Goal: Obtain resource: Obtain resource

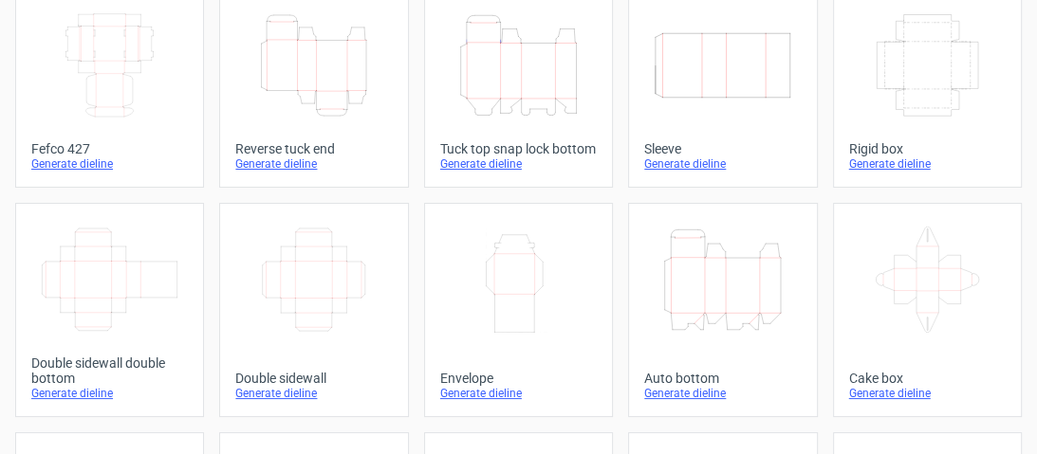
scroll to position [152, 0]
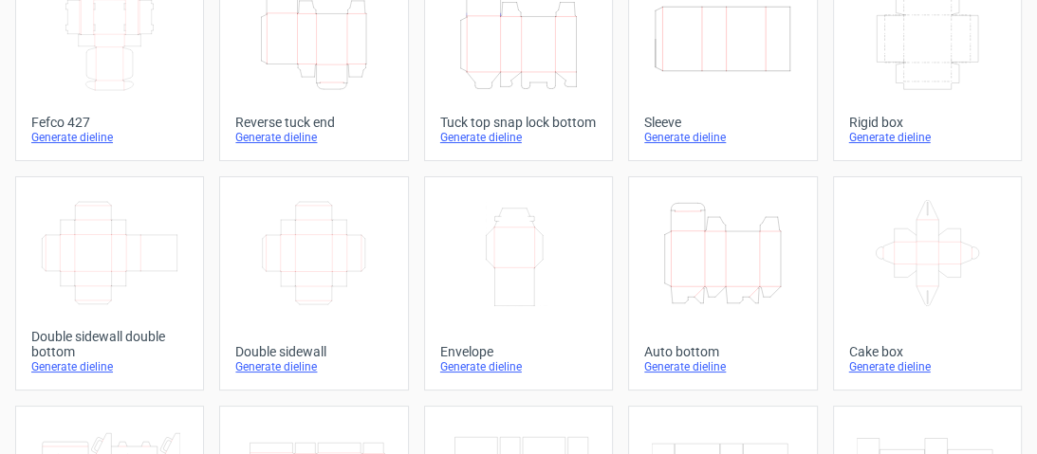
click at [697, 375] on div "Generate dieline" at bounding box center [722, 367] width 157 height 15
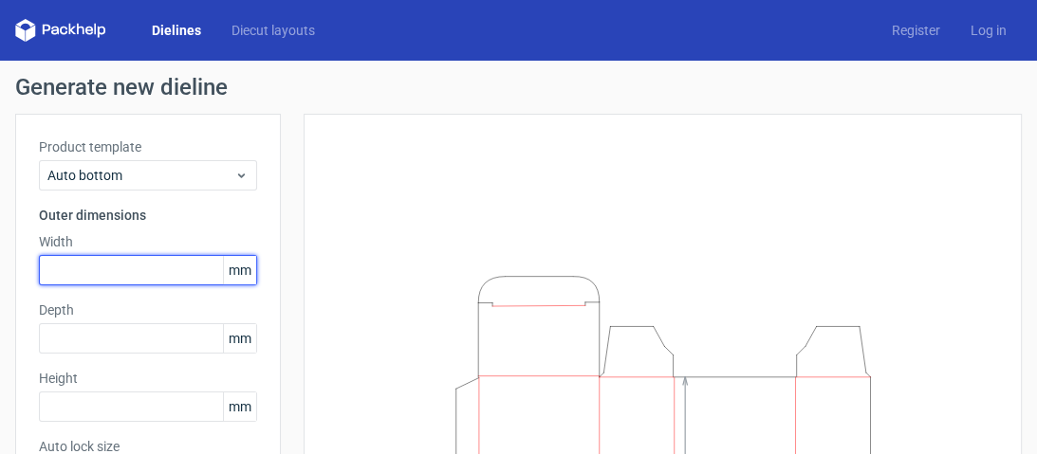
click at [156, 280] on input "text" at bounding box center [148, 270] width 218 height 30
type input "51"
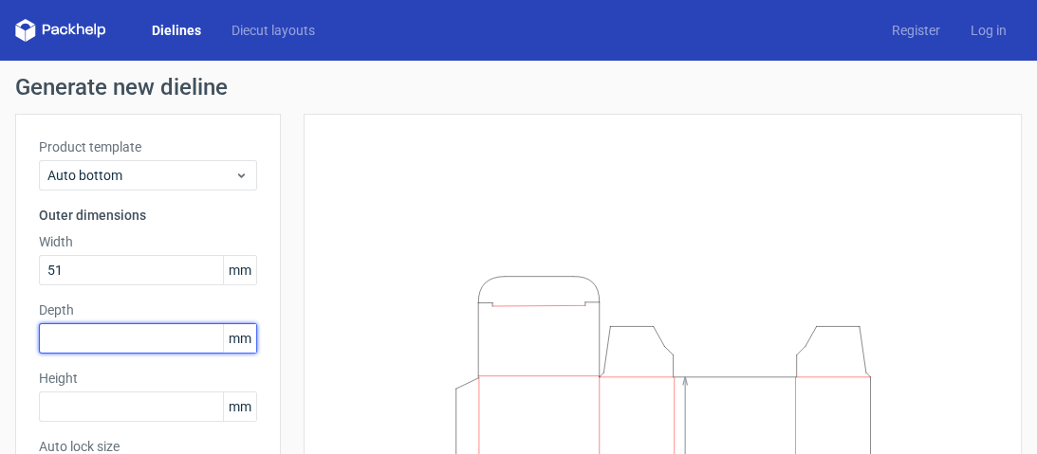
click at [130, 345] on input "text" at bounding box center [148, 339] width 218 height 30
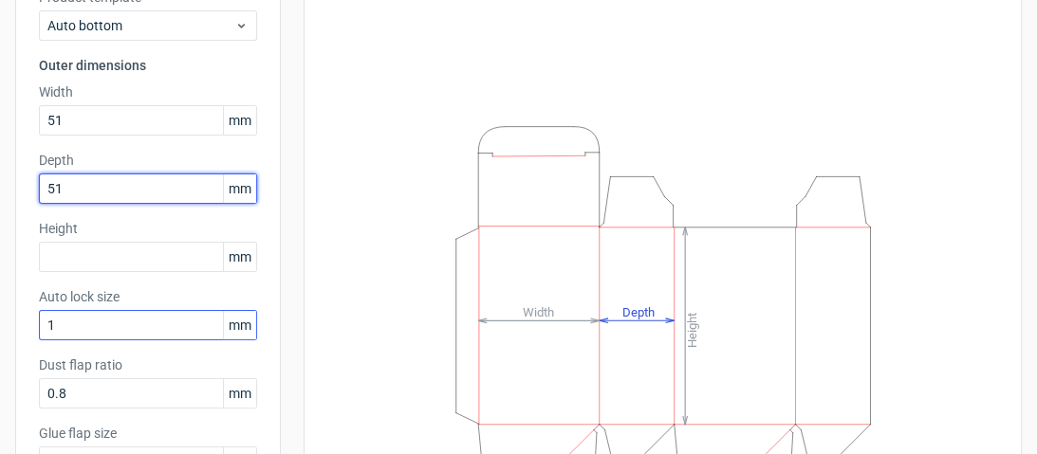
scroll to position [152, 0]
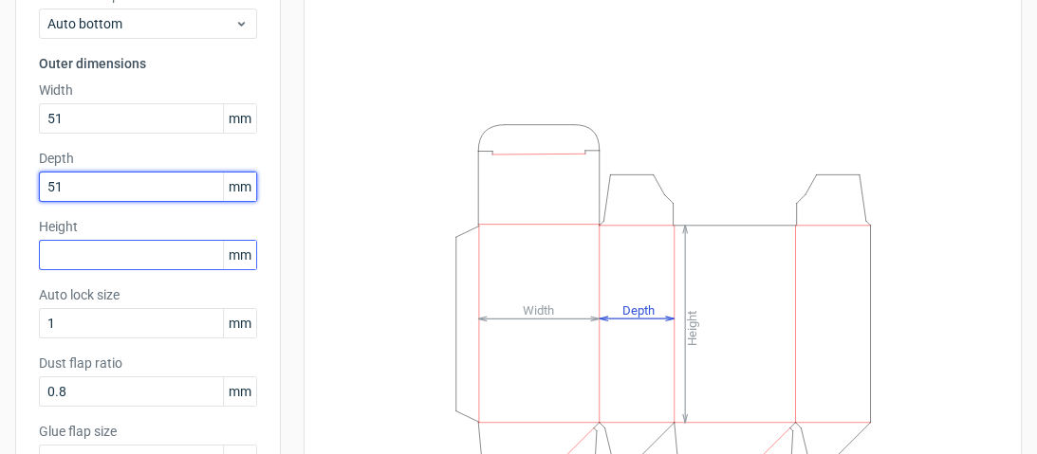
type input "51"
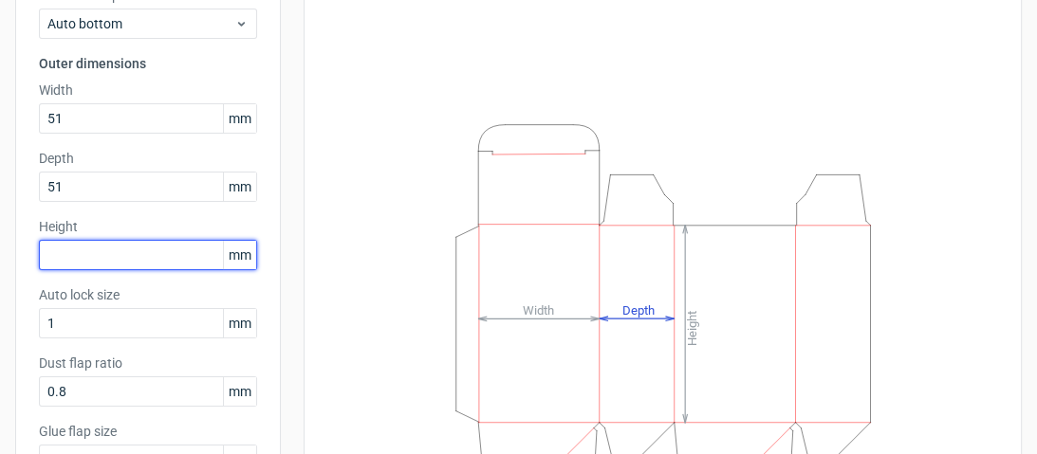
click at [141, 258] on input "text" at bounding box center [148, 255] width 218 height 30
type input "0"
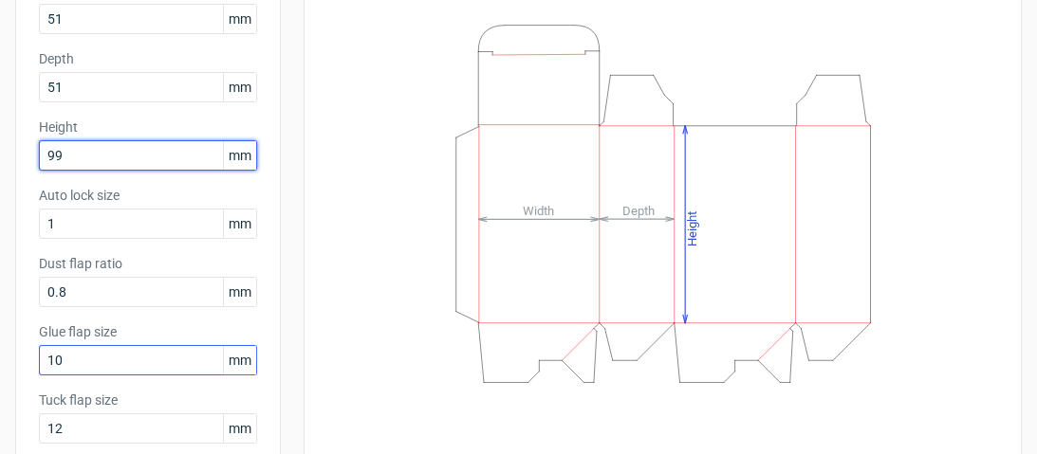
scroll to position [356, 0]
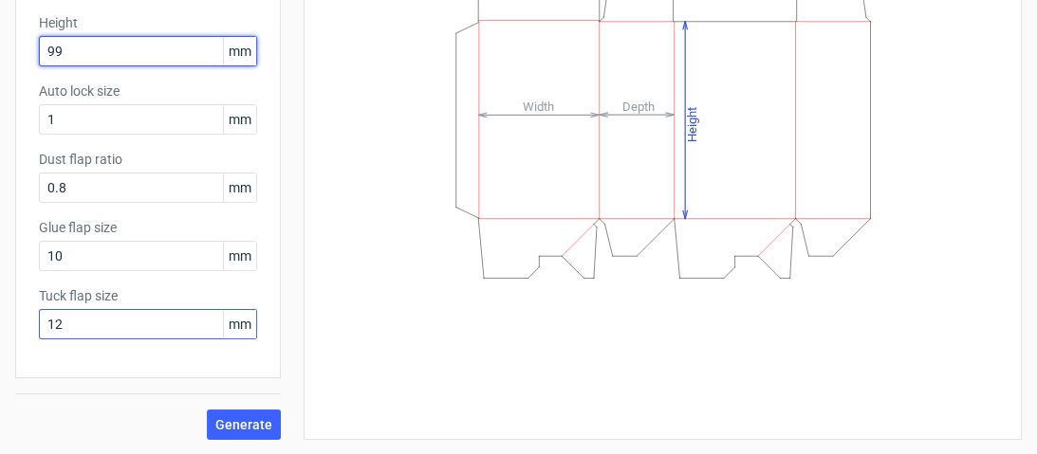
type input "99"
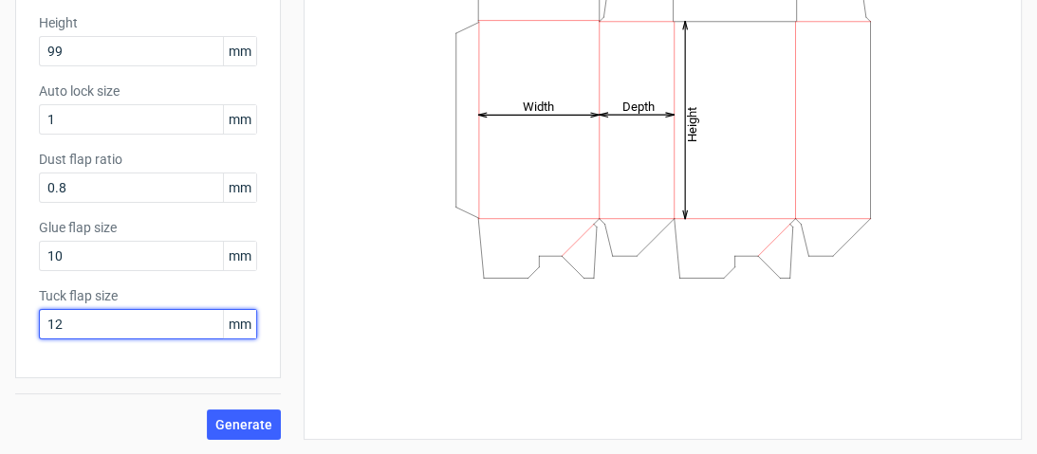
drag, startPoint x: 185, startPoint y: 326, endPoint x: 32, endPoint y: 325, distance: 152.7
click at [32, 325] on div "Product template Auto bottom Outer dimensions Width 51 mm Depth 51 mm Height 99…" at bounding box center [148, 68] width 266 height 620
type input "15"
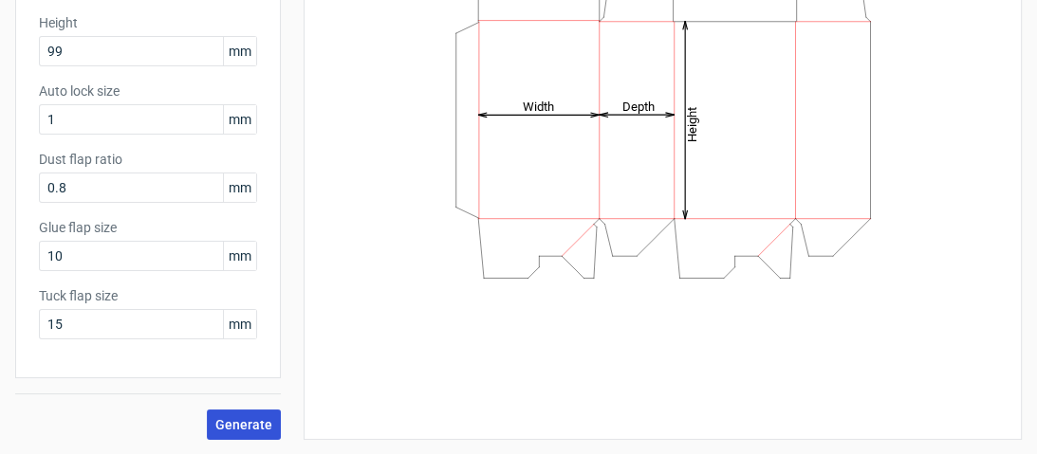
click at [269, 428] on span "Generate" at bounding box center [243, 424] width 57 height 13
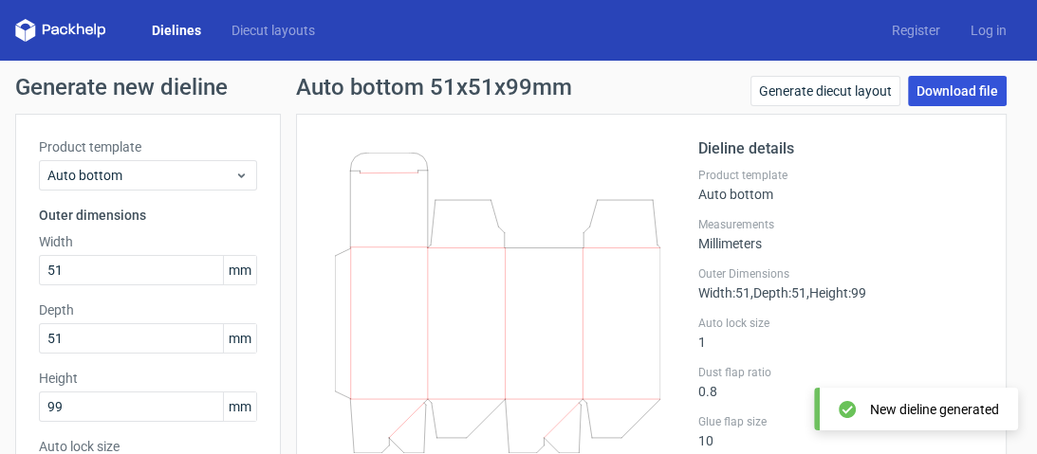
click at [956, 89] on link "Download file" at bounding box center [957, 91] width 99 height 30
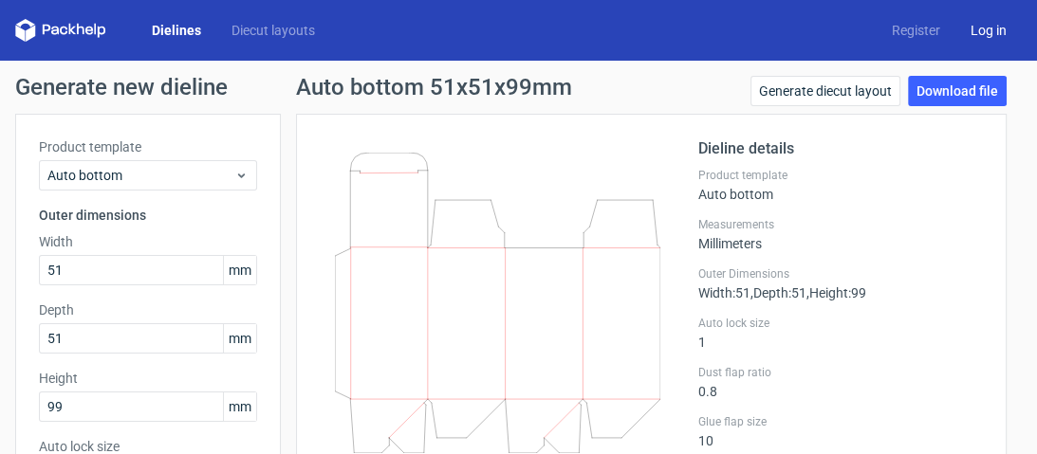
click at [955, 26] on link "Log in" at bounding box center [988, 30] width 66 height 19
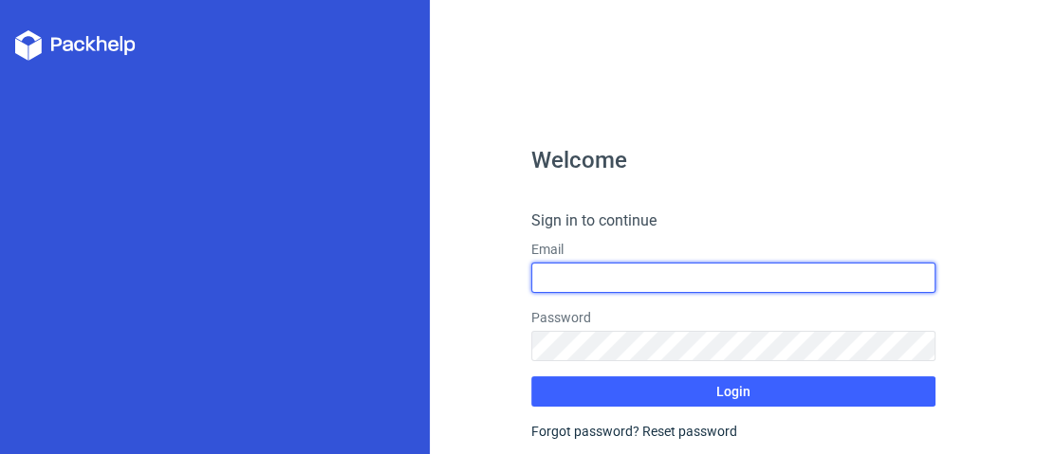
click at [629, 276] on input "text" at bounding box center [733, 278] width 405 height 30
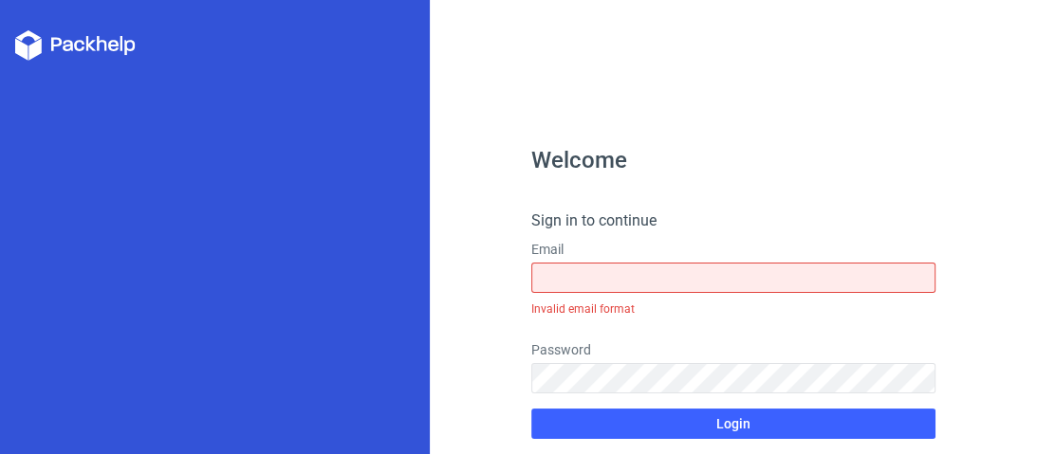
click at [842, 228] on h4 "Sign in to continue" at bounding box center [733, 221] width 405 height 23
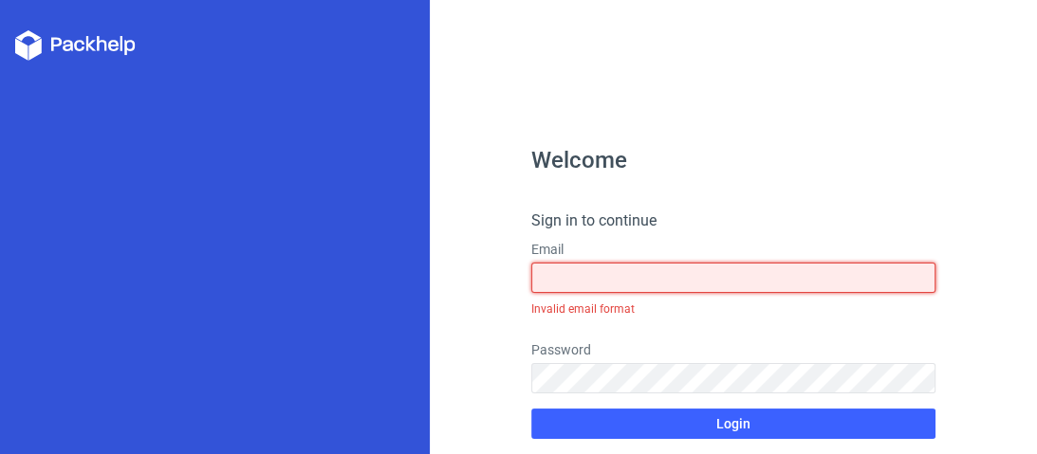
click at [687, 263] on input "text" at bounding box center [733, 278] width 405 height 30
paste input "bbj87324@toaik.com"
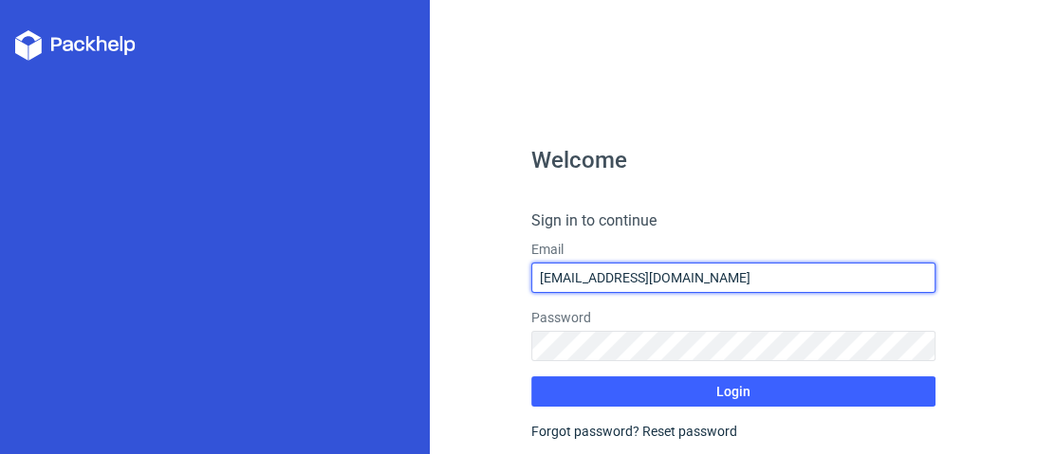
type input "bbj87324@toaik.com"
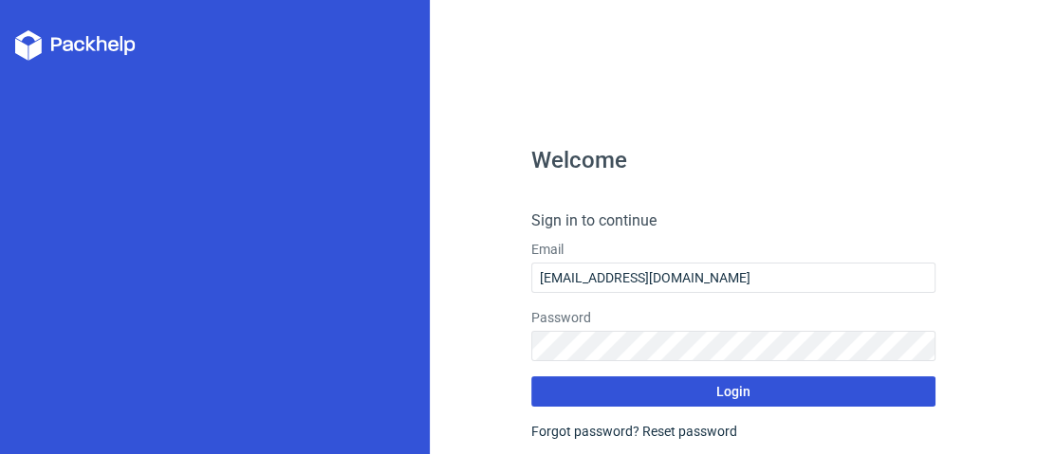
click at [640, 429] on form "Sign in to continue Email bbj87324@toaik.com Password Login Forgot password? Re…" at bounding box center [733, 325] width 405 height 231
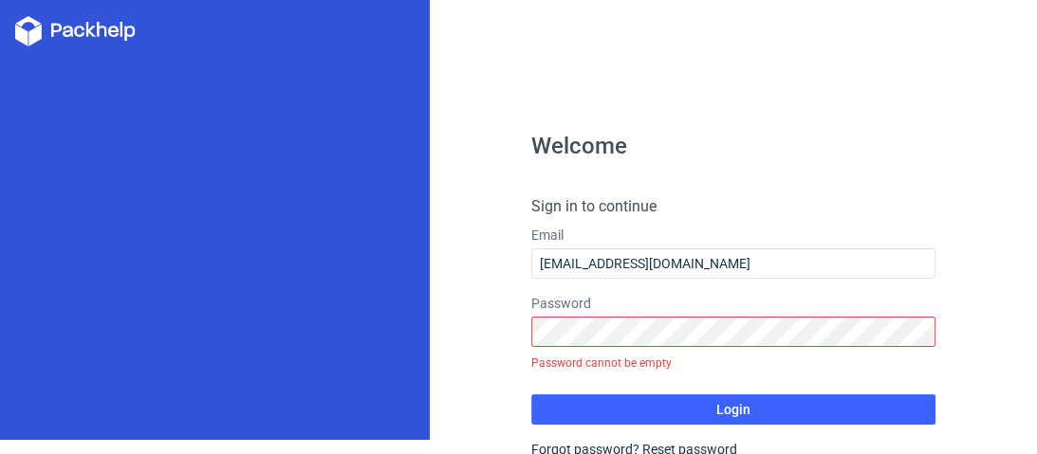
scroll to position [19, 0]
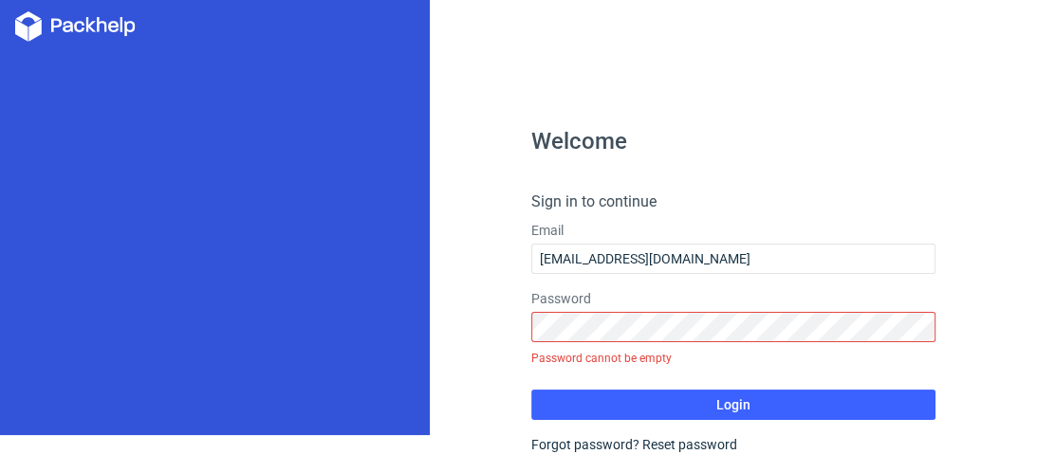
click at [570, 446] on div "Forgot password? Reset password" at bounding box center [733, 444] width 405 height 19
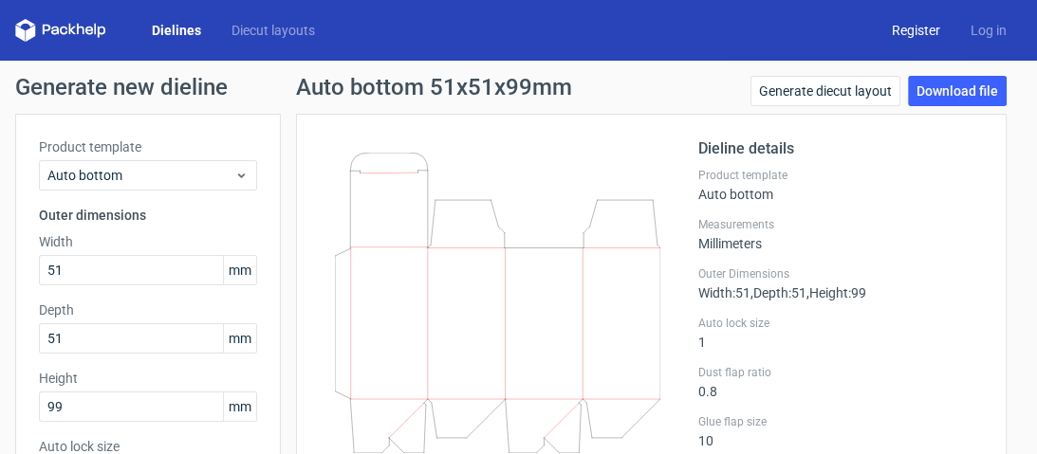
click at [921, 23] on link "Register" at bounding box center [916, 30] width 79 height 19
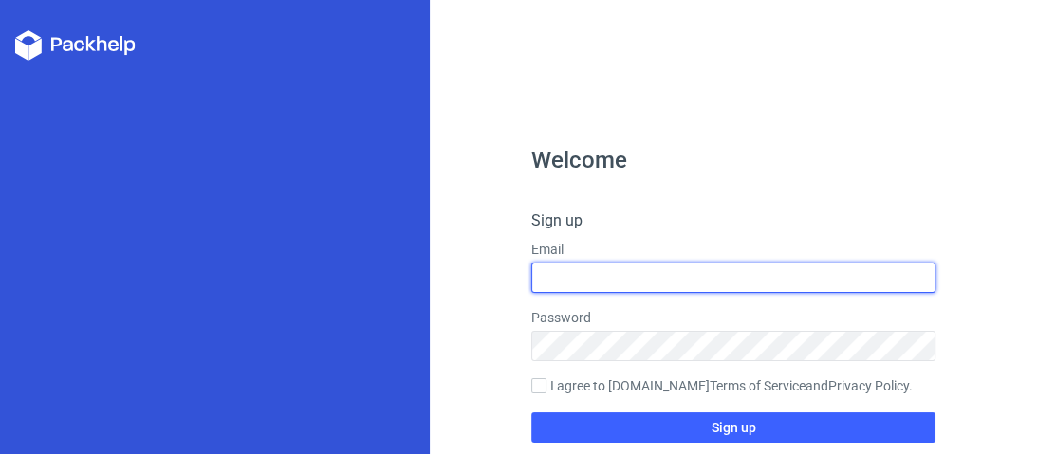
click at [615, 276] on input "text" at bounding box center [733, 278] width 405 height 30
paste input "bbj87324@toaik.com"
type input "bbj87324@toaik.com"
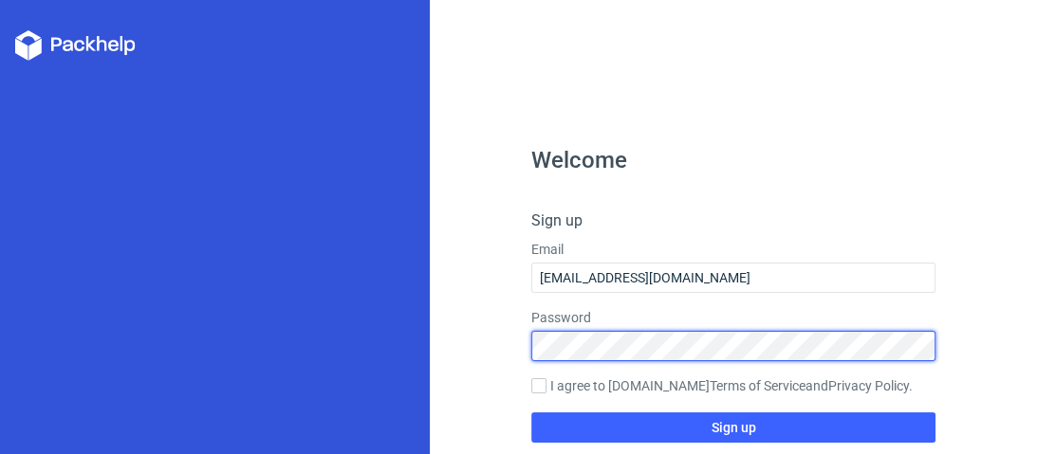
click at [334, 319] on div "Welcome Sign up Email bbj87324@toaik.com Password I agree to Packhelp.com Terms…" at bounding box center [518, 227] width 1037 height 454
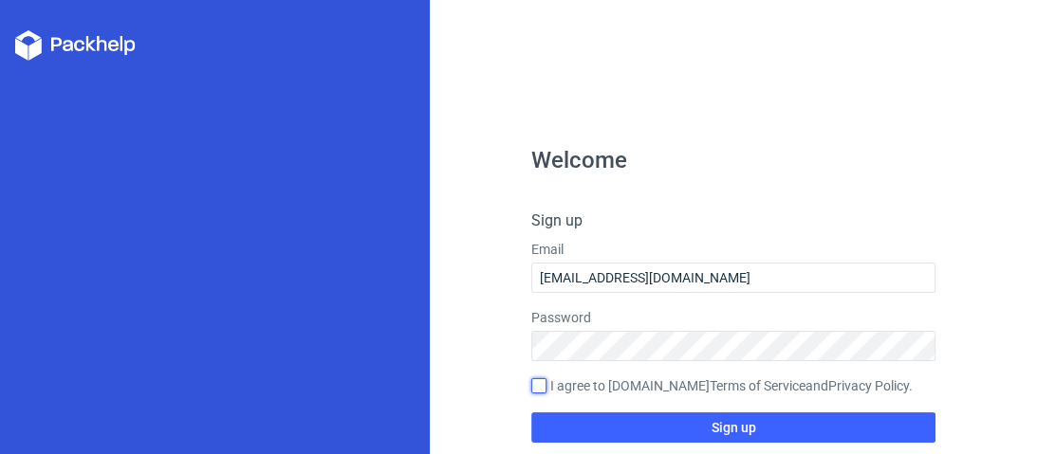
click at [531, 387] on input "I agree to Packhelp.com Terms of Service and Privacy Policy ." at bounding box center [538, 386] width 15 height 15
checkbox input "true"
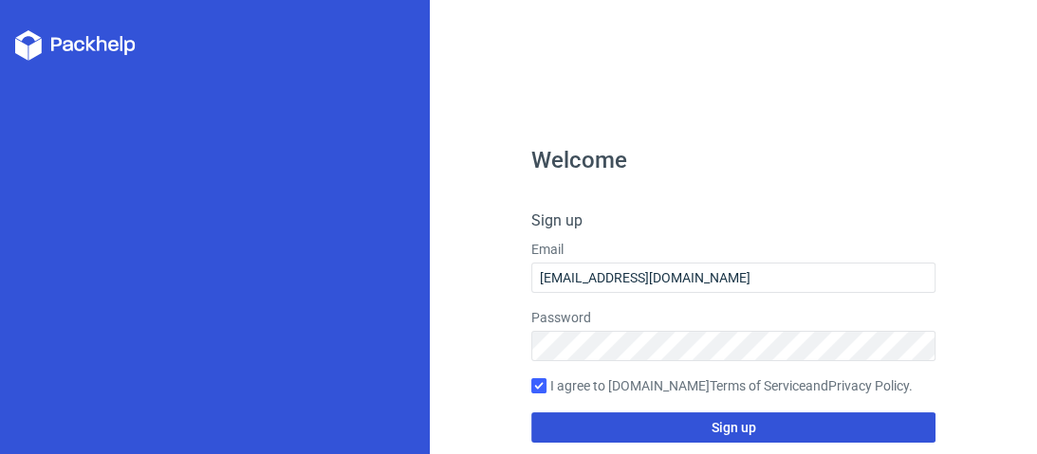
click at [569, 429] on button "Sign up" at bounding box center [733, 428] width 405 height 30
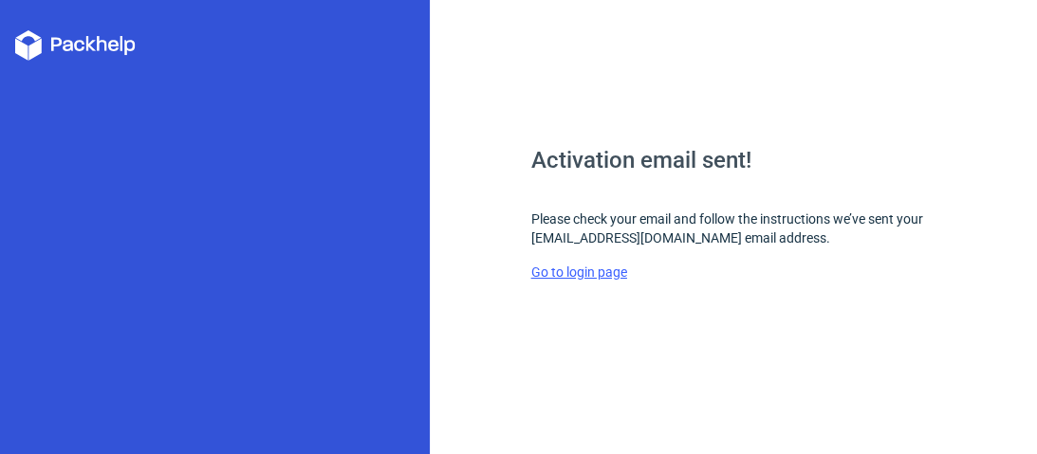
click at [578, 277] on link "Go to login page" at bounding box center [579, 272] width 96 height 15
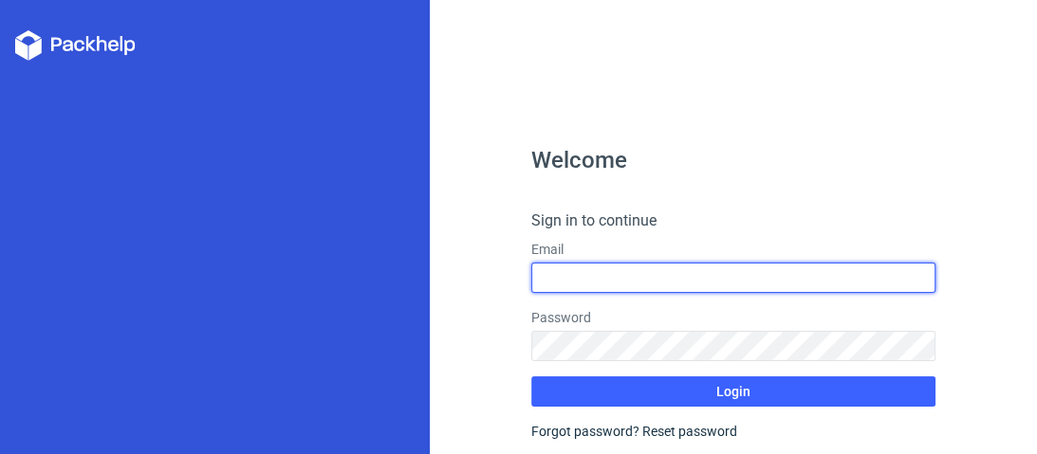
click at [583, 271] on input "text" at bounding box center [733, 278] width 405 height 30
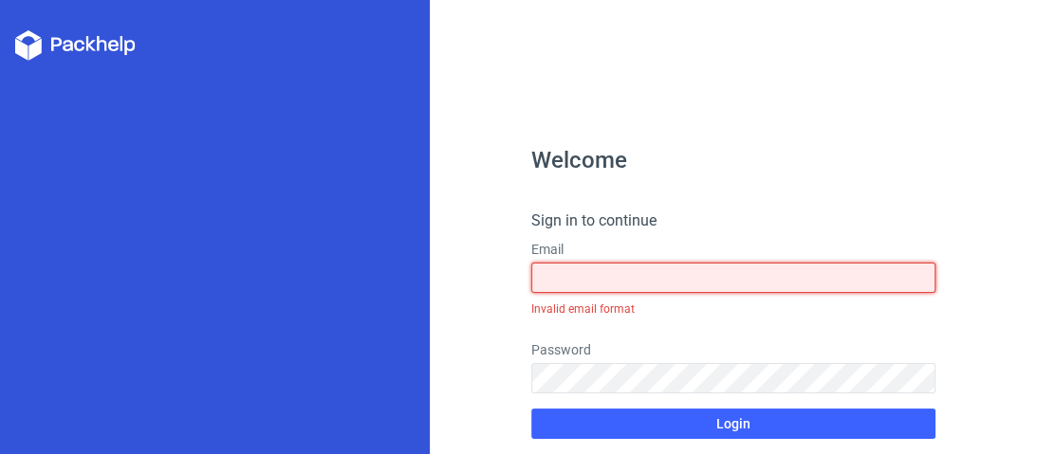
type input "bbj87324@toaik.com"
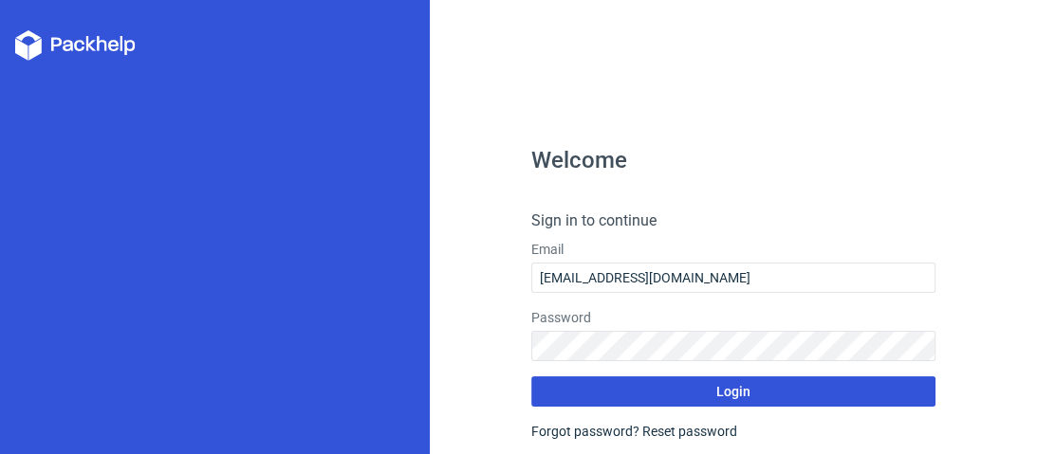
click at [746, 405] on button "Login" at bounding box center [733, 392] width 405 height 30
click at [612, 386] on button "Login" at bounding box center [733, 392] width 405 height 30
click at [612, 389] on button "Login" at bounding box center [733, 392] width 405 height 30
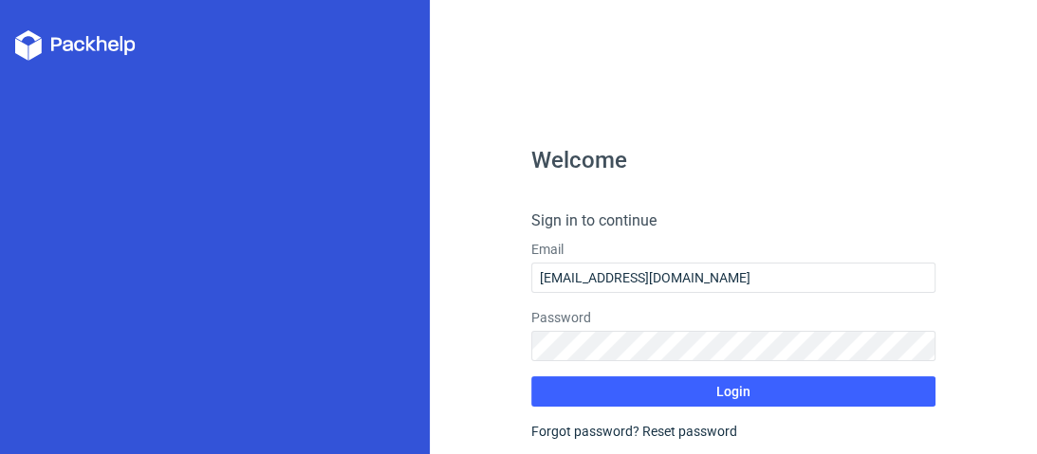
drag, startPoint x: 706, startPoint y: 3, endPoint x: 1036, endPoint y: 157, distance: 364.6
click at [1036, 157] on div "Welcome Sign in to continue Email bbj87324@toaik.com Password Login Forgot pass…" at bounding box center [733, 227] width 607 height 454
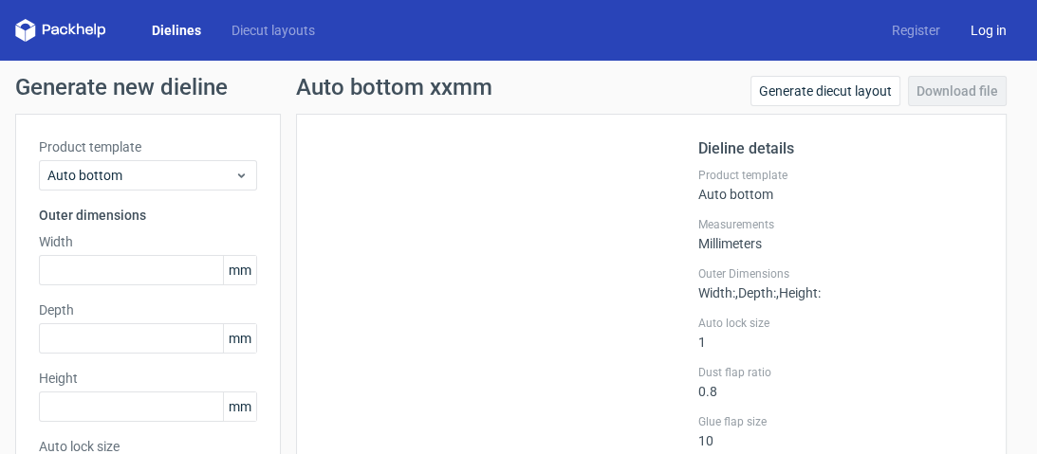
click at [955, 26] on link "Log in" at bounding box center [988, 30] width 66 height 19
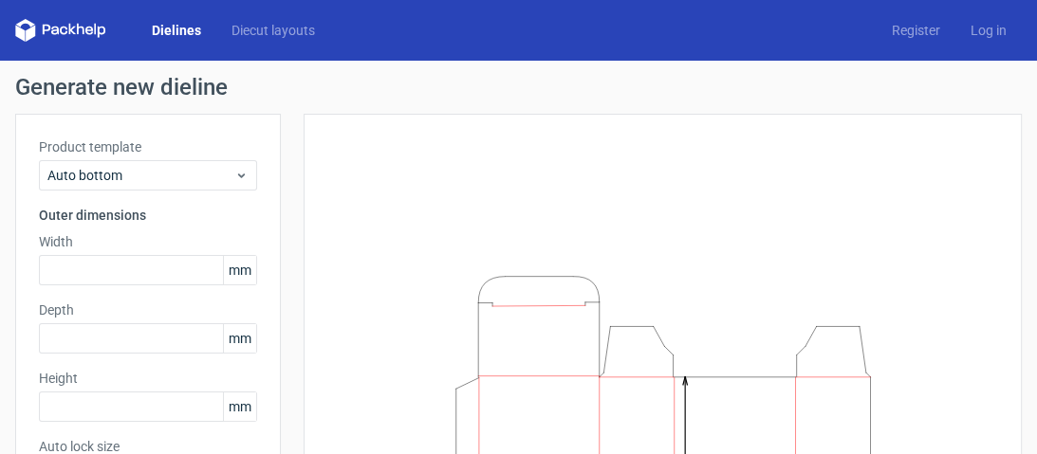
click at [227, 76] on h1 "Generate new dieline" at bounding box center [518, 87] width 1007 height 23
click at [95, 21] on icon at bounding box center [60, 30] width 91 height 23
click at [86, 30] on icon at bounding box center [89, 31] width 8 height 9
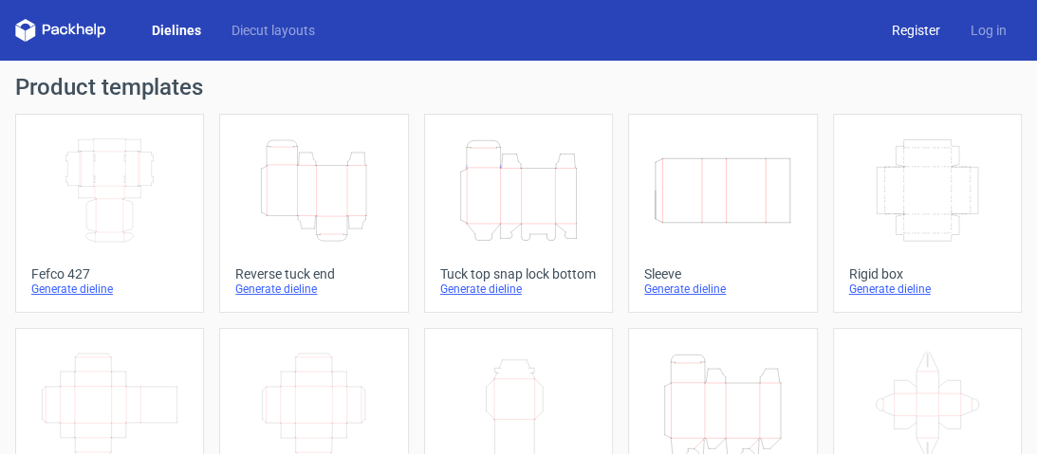
click at [901, 34] on link "Register" at bounding box center [916, 30] width 79 height 19
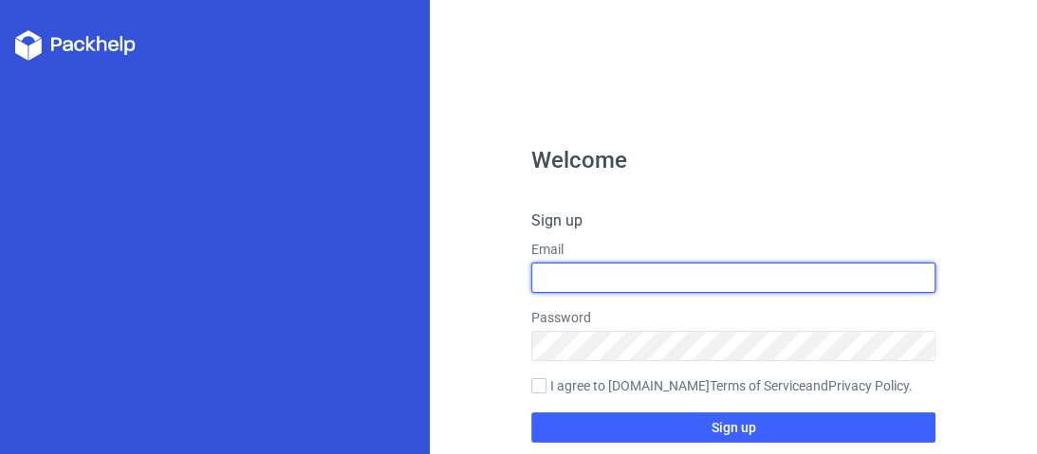
click at [650, 275] on input "text" at bounding box center [733, 278] width 405 height 30
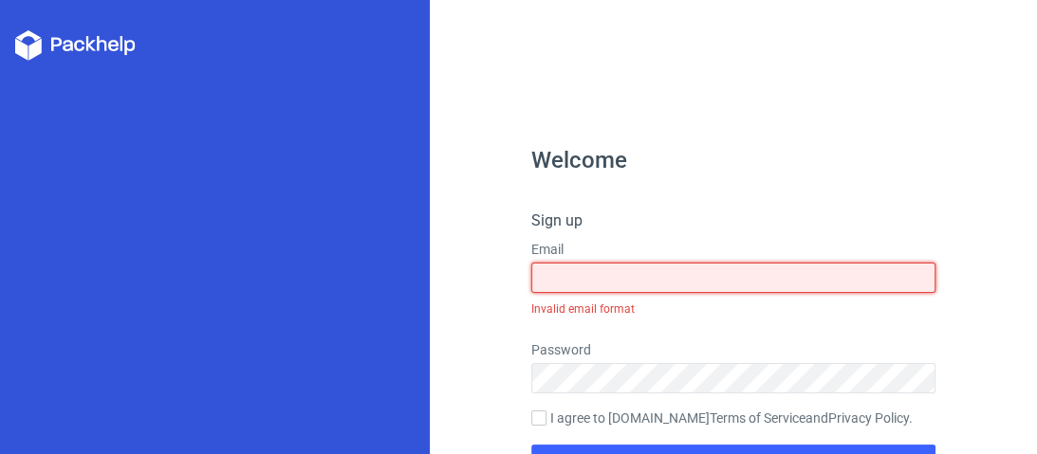
type input "bbj87324@toaik.com"
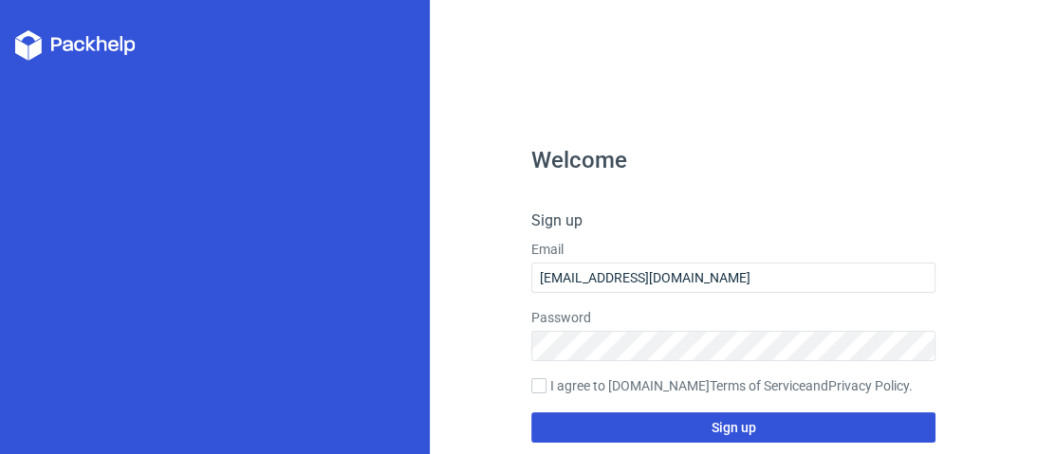
click at [574, 415] on button "Sign up" at bounding box center [733, 428] width 405 height 30
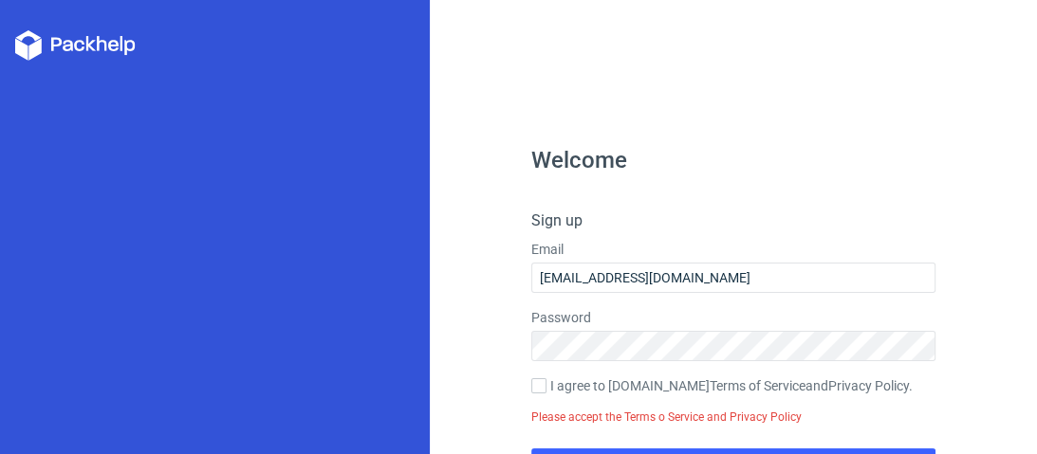
click at [543, 401] on div "Please accept the Terms o Service and Privacy Policy" at bounding box center [733, 417] width 405 height 32
click at [537, 391] on label "I agree to Packhelp.com Terms of Service and Privacy Policy ." at bounding box center [733, 387] width 405 height 21
click at [537, 391] on input "I agree to Packhelp.com Terms of Service and Privacy Policy ." at bounding box center [538, 386] width 15 height 15
checkbox input "true"
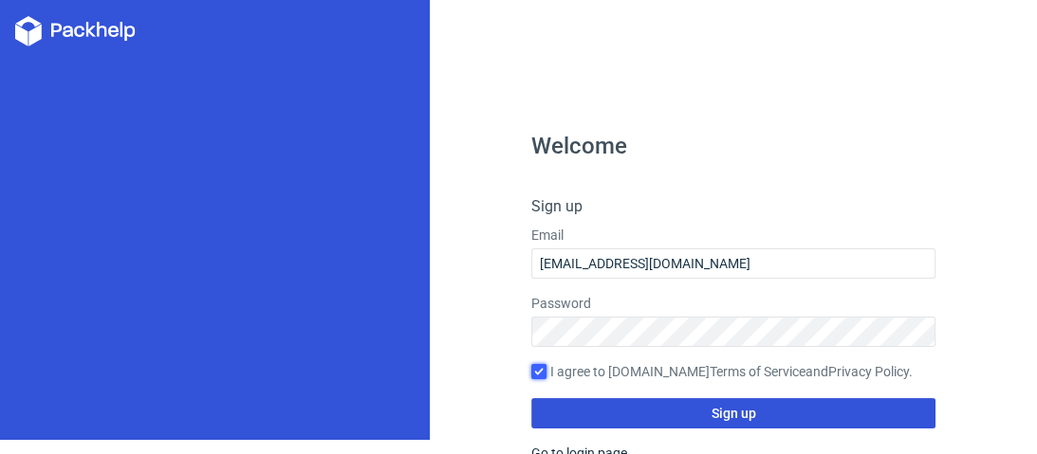
scroll to position [23, 0]
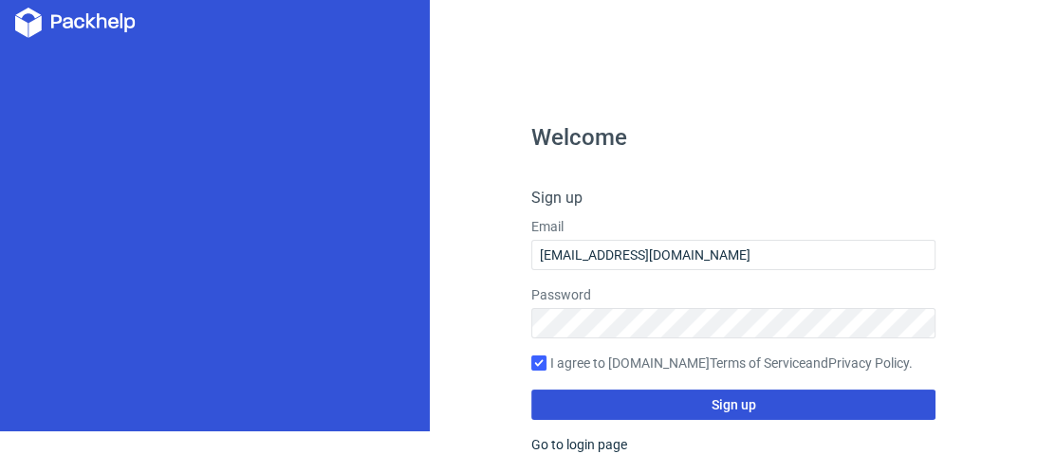
click at [592, 399] on button "Sign up" at bounding box center [733, 405] width 405 height 30
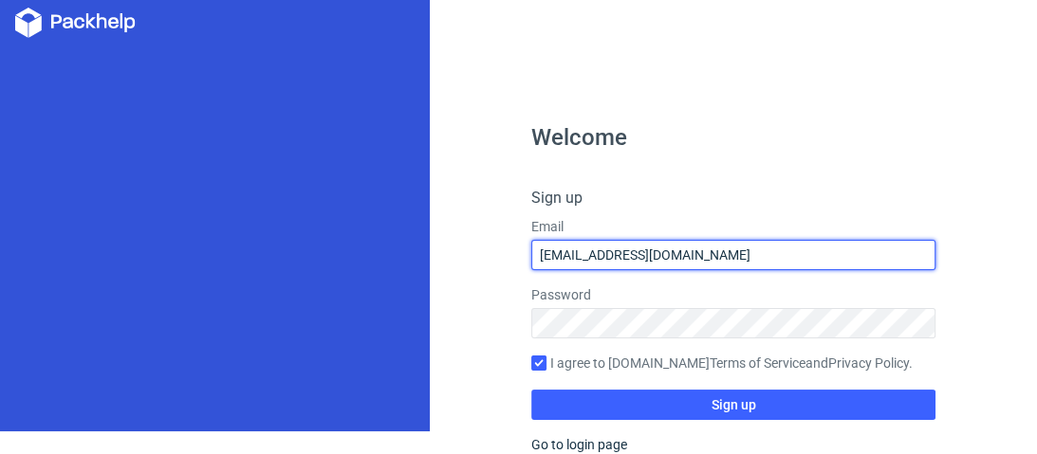
drag, startPoint x: 654, startPoint y: 252, endPoint x: 448, endPoint y: 248, distance: 205.9
click at [448, 248] on div "Welcome Sign up Email bbj87324@toaik.com Password I agree to Packhelp.com Terms…" at bounding box center [733, 204] width 607 height 454
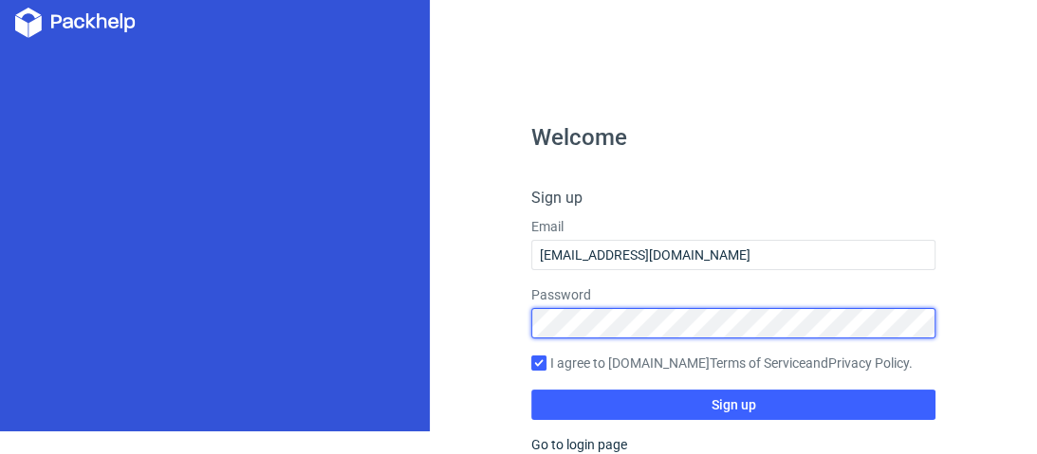
click at [474, 311] on div "Welcome Sign up Email bbj87324@toaik.com Password I agree to Packhelp.com Terms…" at bounding box center [733, 204] width 607 height 454
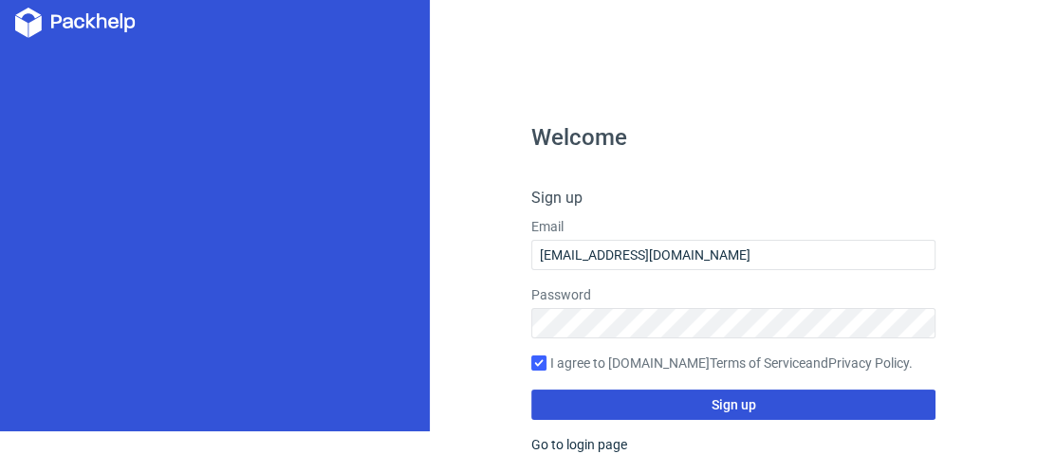
click at [574, 405] on button "Sign up" at bounding box center [733, 405] width 405 height 30
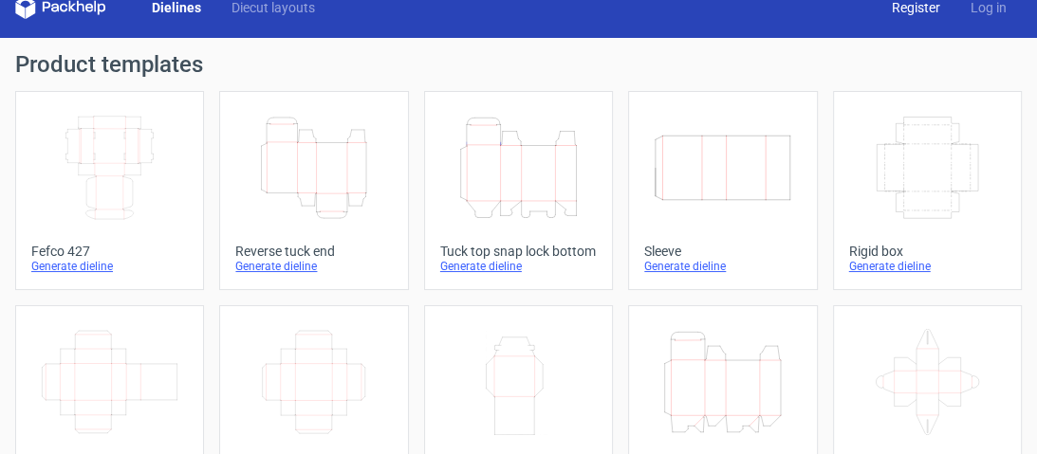
click at [898, 7] on link "Register" at bounding box center [916, 7] width 79 height 19
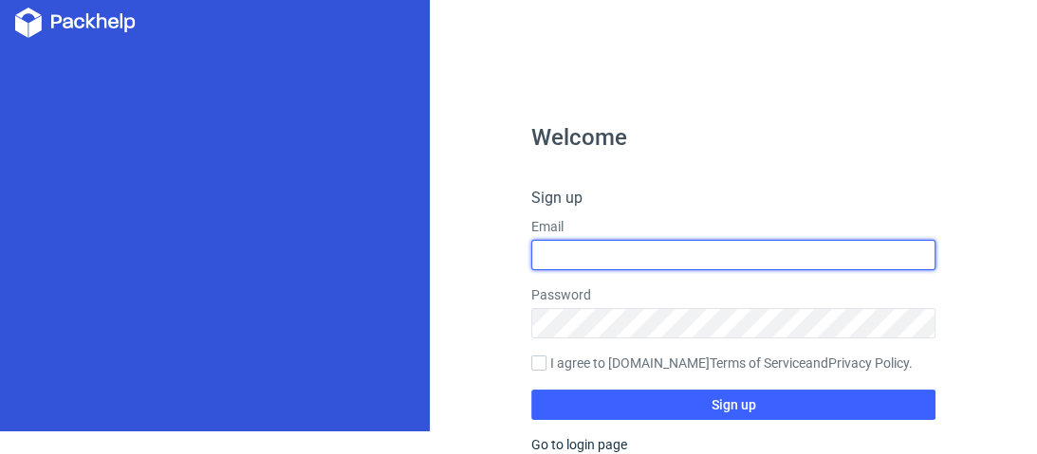
click at [689, 247] on input "text" at bounding box center [733, 255] width 405 height 30
type input "bbj87324@toaik.com"
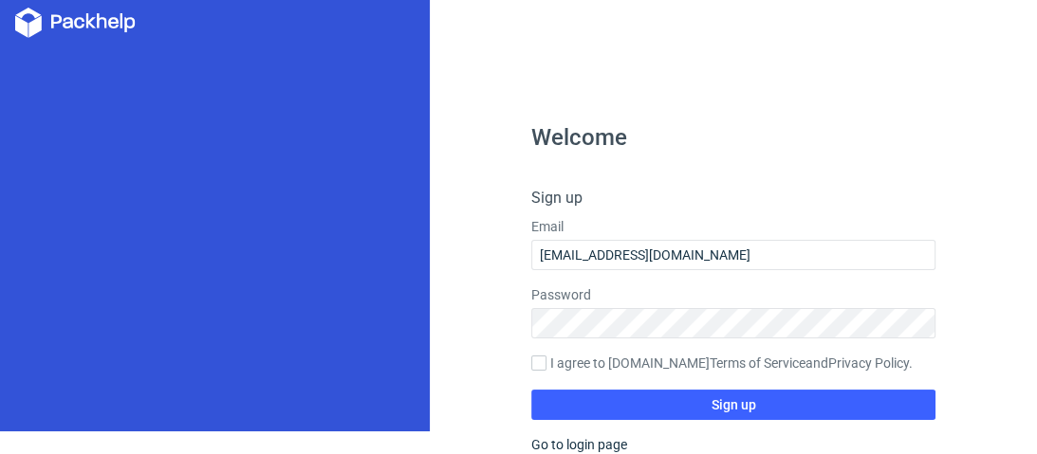
click at [543, 365] on label "I agree to Packhelp.com Terms of Service and Privacy Policy ." at bounding box center [733, 364] width 405 height 21
click at [543, 365] on input "I agree to Packhelp.com Terms of Service and Privacy Policy ." at bounding box center [538, 363] width 15 height 15
checkbox input "true"
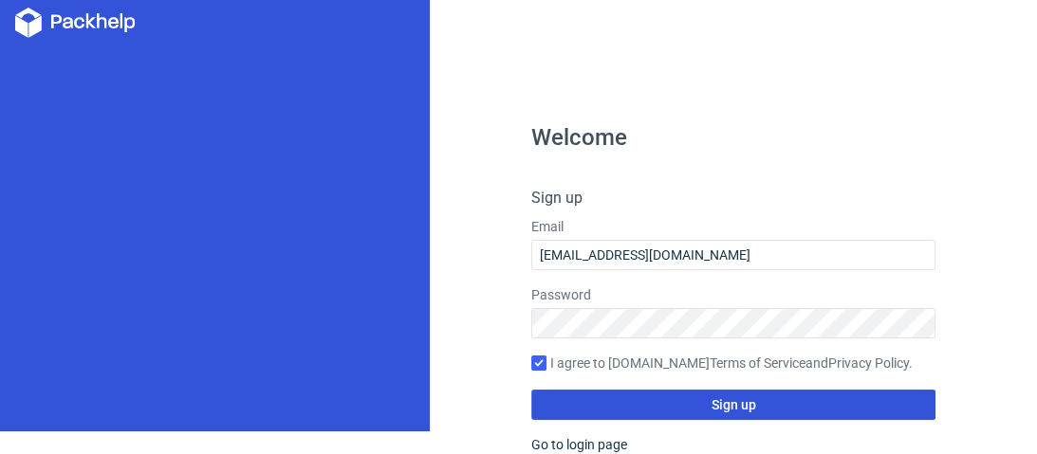
click at [564, 392] on button "Sign up" at bounding box center [733, 405] width 405 height 30
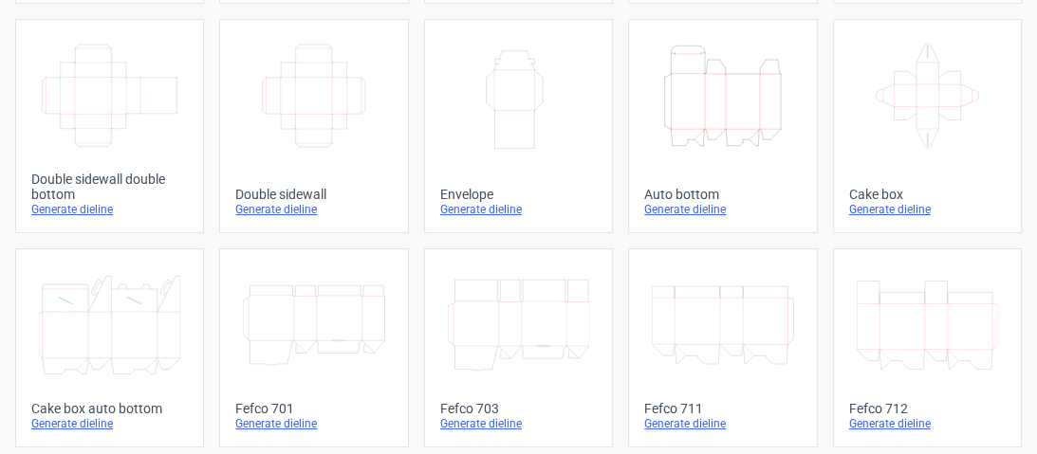
scroll to position [304, 0]
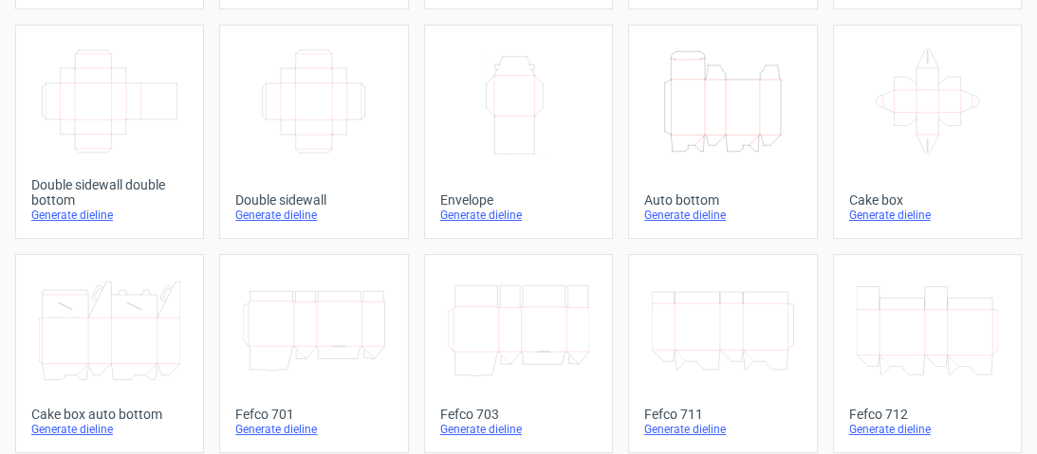
click at [671, 223] on div "Generate dieline" at bounding box center [722, 215] width 157 height 15
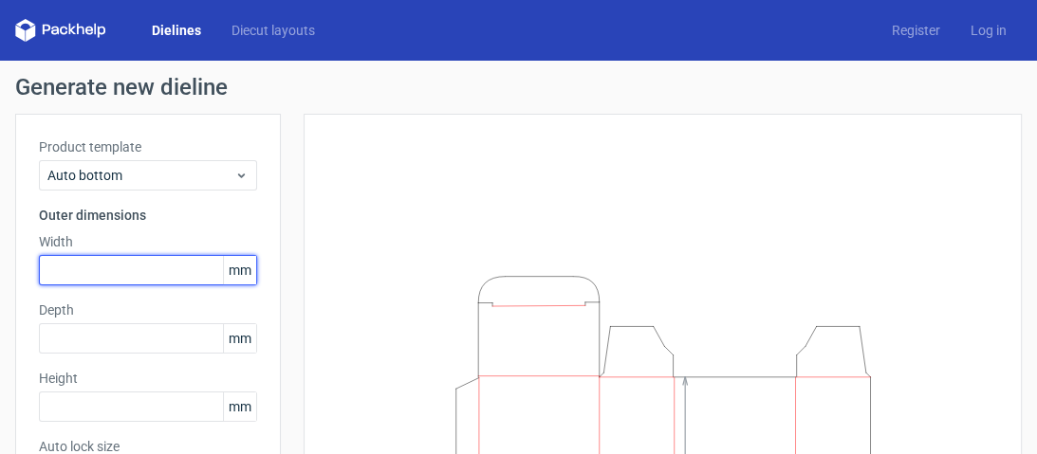
click at [47, 284] on input "text" at bounding box center [148, 270] width 218 height 30
type input "51"
click at [50, 311] on label "Depth" at bounding box center [148, 310] width 218 height 19
click at [54, 323] on div "Depth mm" at bounding box center [148, 327] width 218 height 53
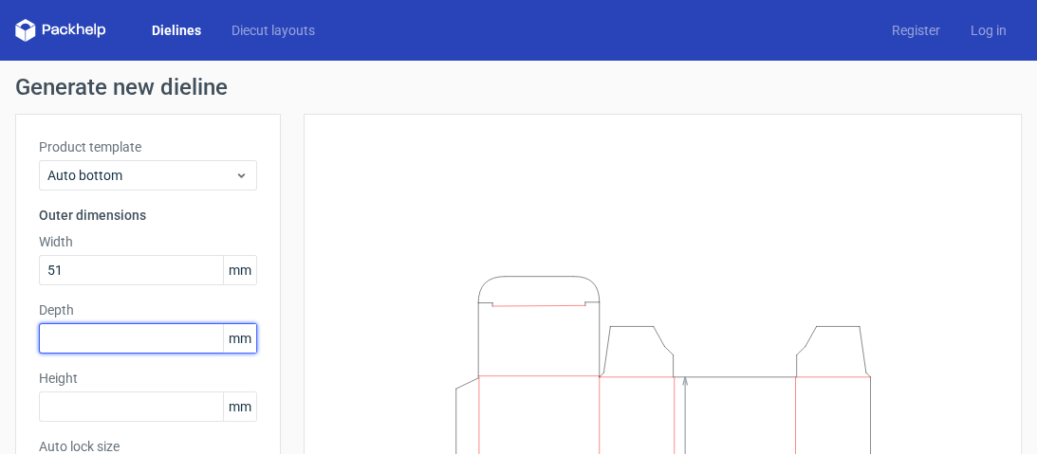
click at [54, 349] on input "text" at bounding box center [148, 339] width 218 height 30
type input "51"
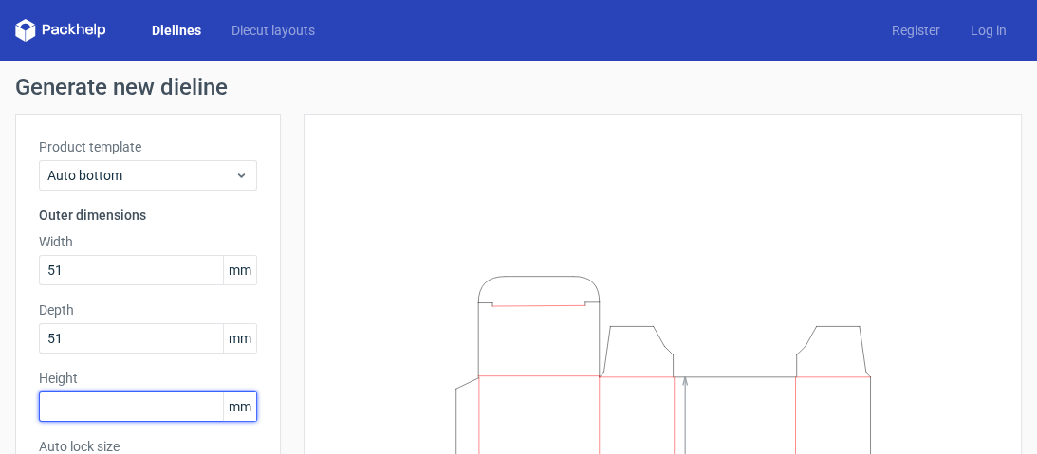
click at [92, 397] on input "text" at bounding box center [148, 407] width 218 height 30
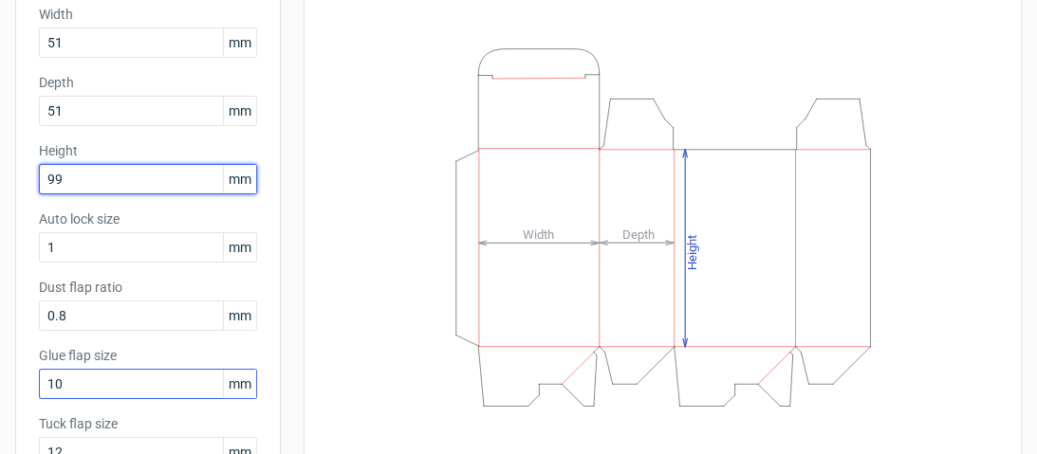
scroll to position [356, 0]
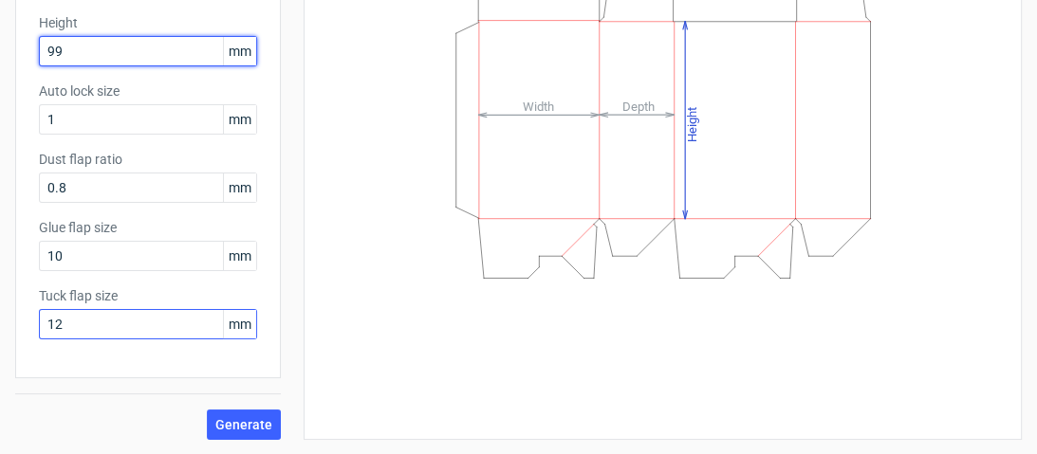
type input "99"
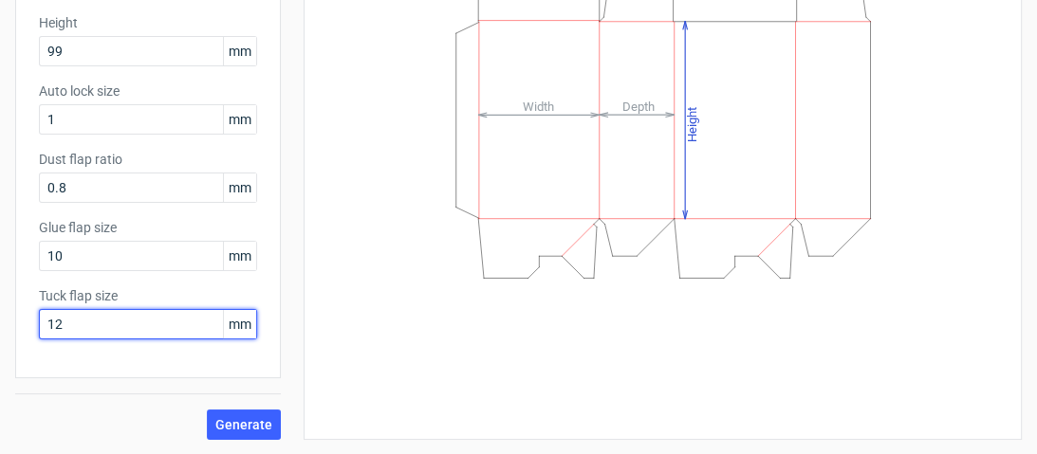
click at [71, 323] on input "12" at bounding box center [148, 324] width 218 height 30
drag, startPoint x: 71, startPoint y: 323, endPoint x: 38, endPoint y: 322, distance: 33.2
click at [39, 322] on input "12" at bounding box center [148, 324] width 218 height 30
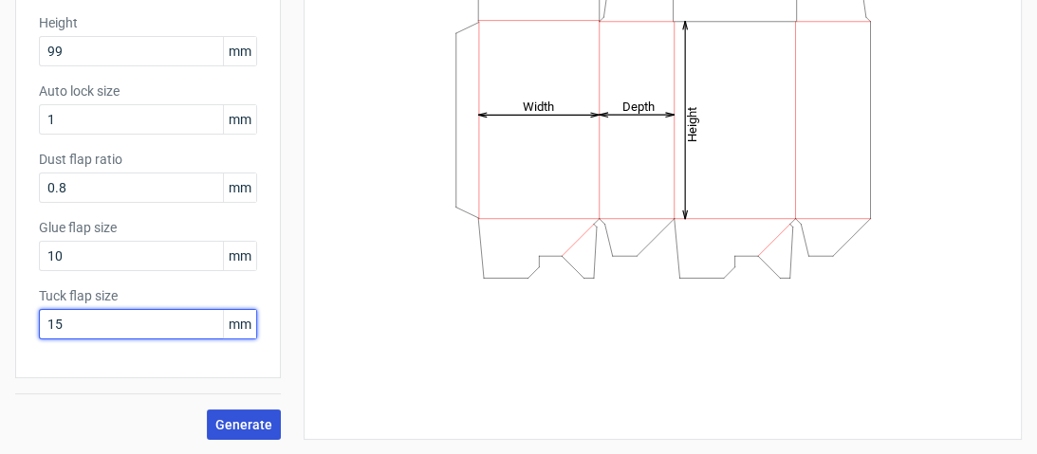
type input "15"
click at [219, 422] on span "Generate" at bounding box center [243, 424] width 57 height 13
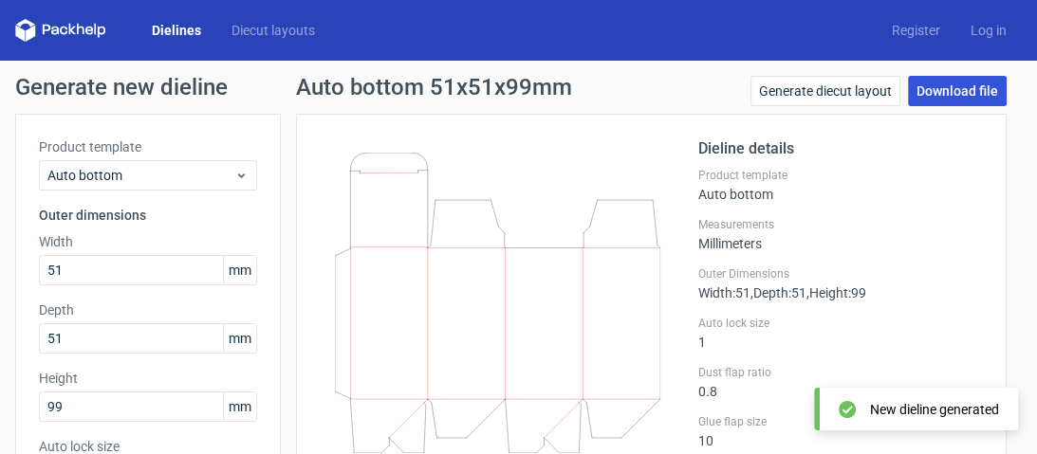
click at [924, 87] on link "Download file" at bounding box center [957, 91] width 99 height 30
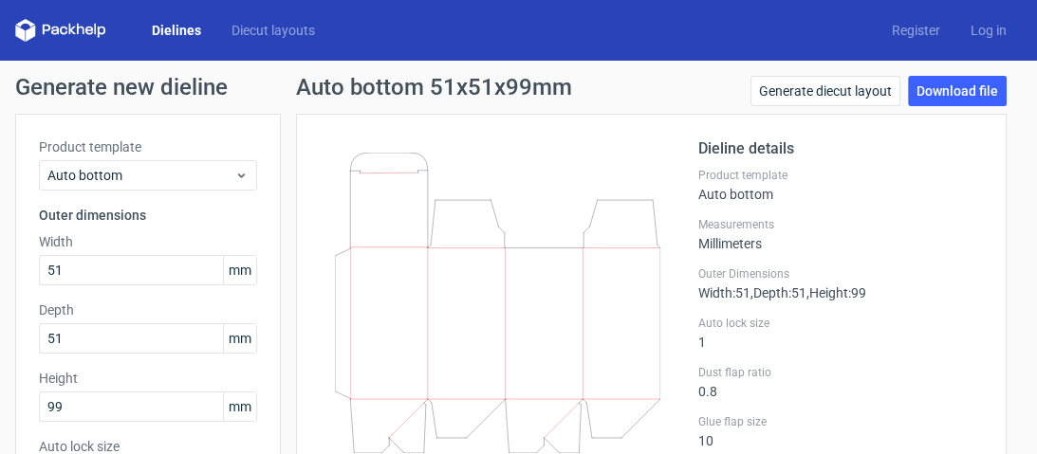
click at [24, 35] on polygon at bounding box center [19, 33] width 9 height 16
click at [30, 35] on polygon at bounding box center [30, 33] width 9 height 16
click at [54, 32] on icon at bounding box center [60, 30] width 91 height 23
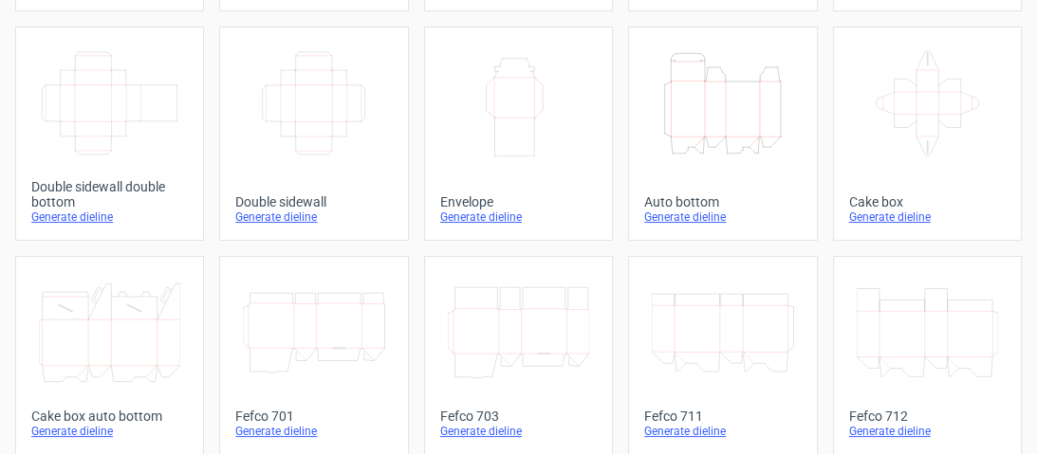
scroll to position [304, 0]
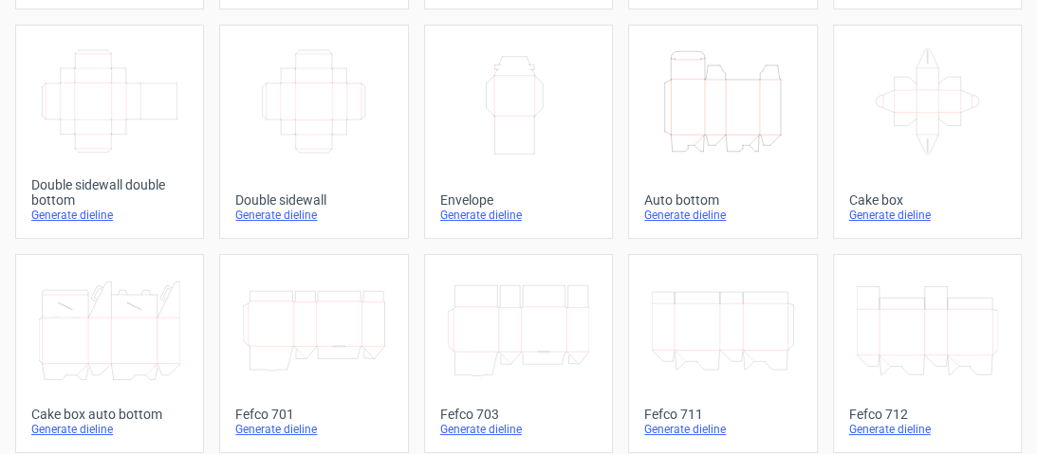
click at [681, 223] on div "Generate dieline" at bounding box center [722, 215] width 157 height 15
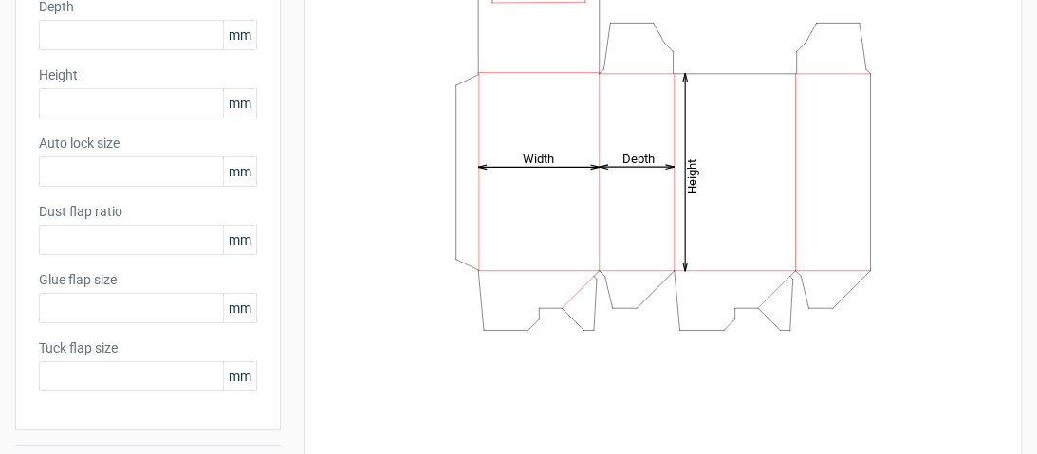
type input "1"
type input "0.8"
type input "10"
type input "12"
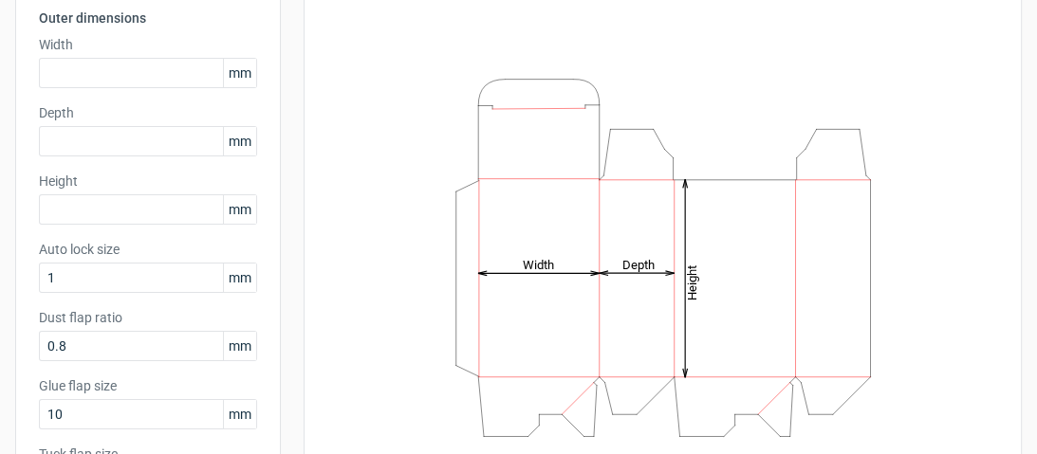
scroll to position [228, 0]
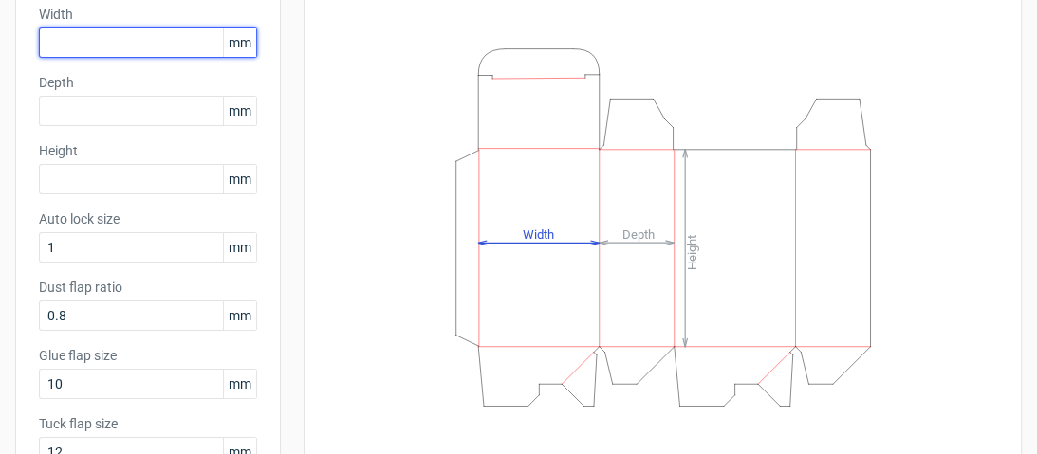
click at [156, 46] on input "text" at bounding box center [148, 43] width 218 height 30
type input "51"
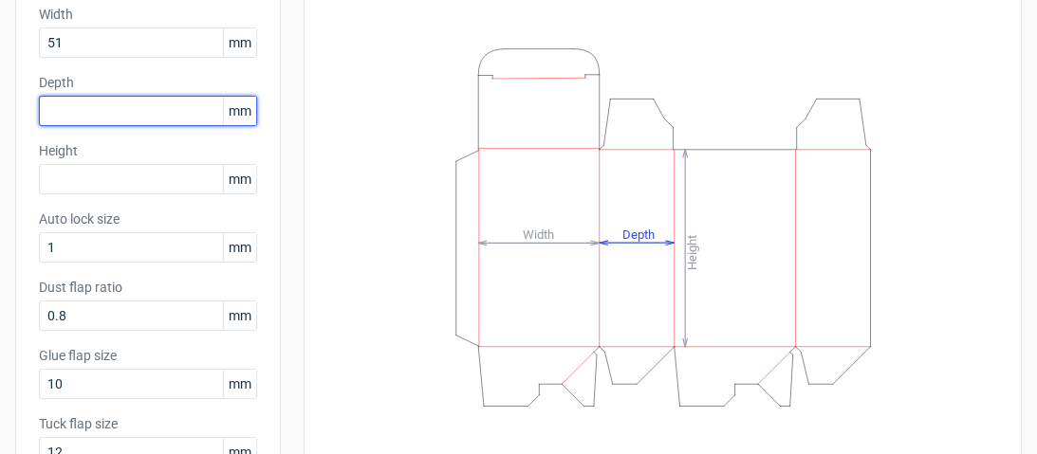
click at [144, 114] on input "text" at bounding box center [148, 111] width 218 height 30
type input "51"
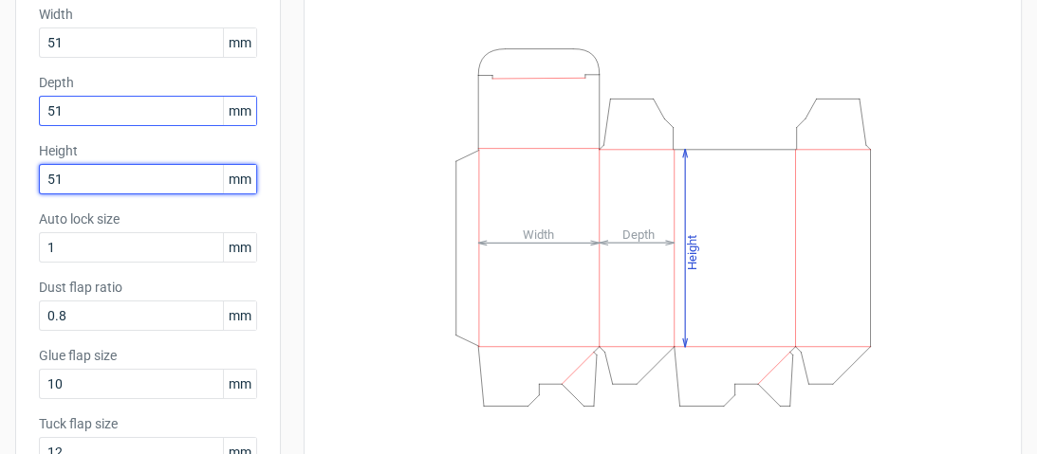
type input "51"
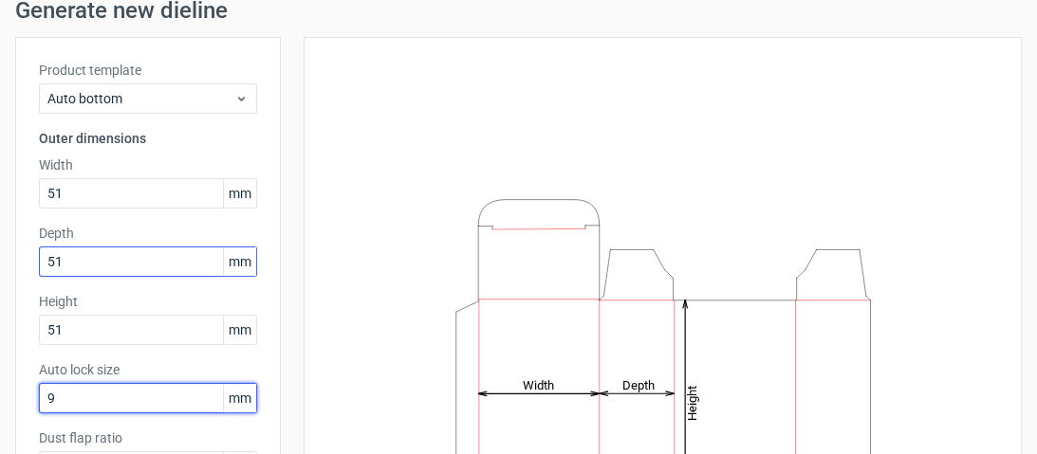
scroll to position [76, 0]
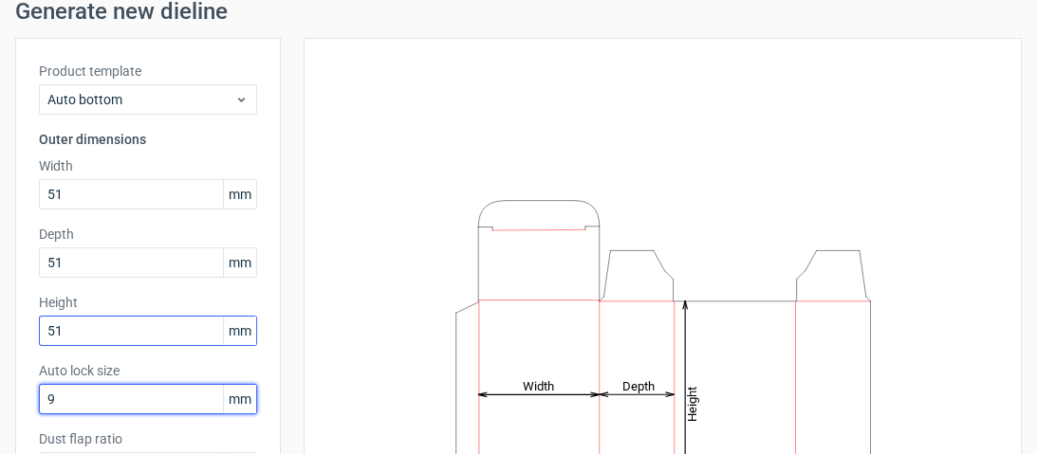
type input "9"
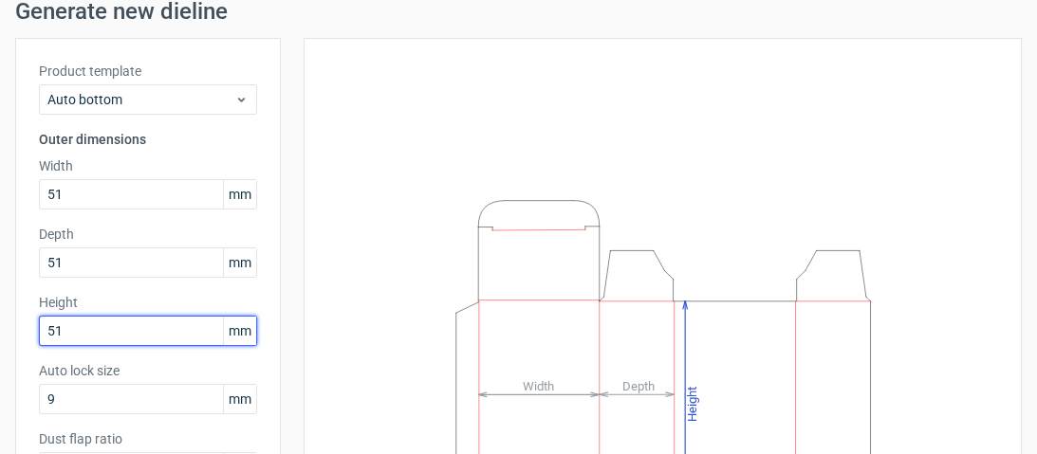
click at [91, 325] on input "51" at bounding box center [148, 331] width 218 height 30
type input "5"
type input "99"
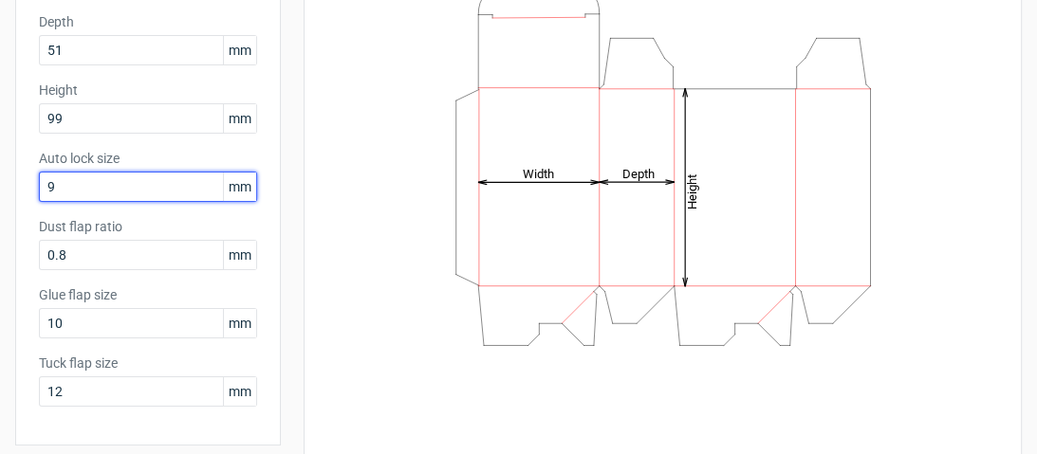
scroll to position [304, 0]
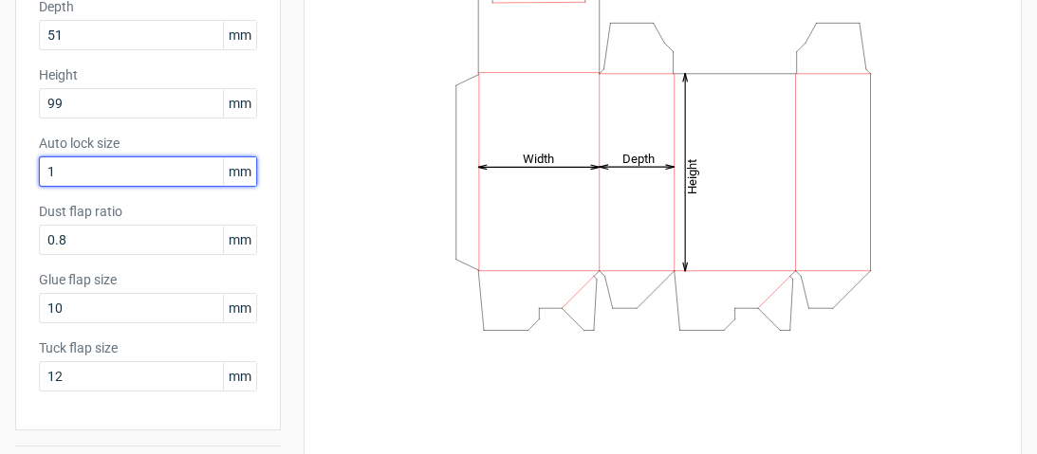
type input "1"
click at [79, 361] on div "Tuck flap size 12 mm" at bounding box center [148, 365] width 218 height 53
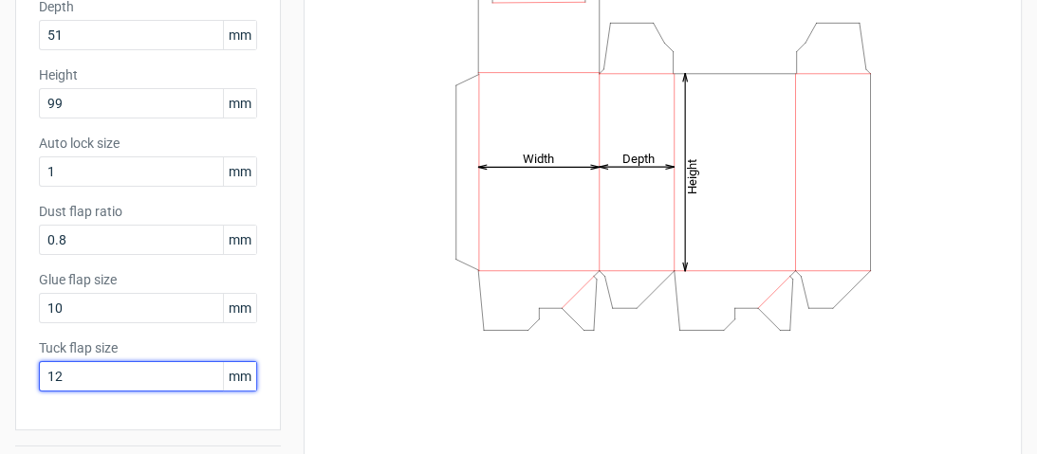
click at [79, 365] on input "12" at bounding box center [148, 376] width 218 height 30
drag, startPoint x: 92, startPoint y: 383, endPoint x: 15, endPoint y: 372, distance: 77.7
click at [15, 372] on div "Product template Auto bottom Outer dimensions Width 51 mm Depth 51 mm Height 99…" at bounding box center [148, 120] width 266 height 620
type input "15"
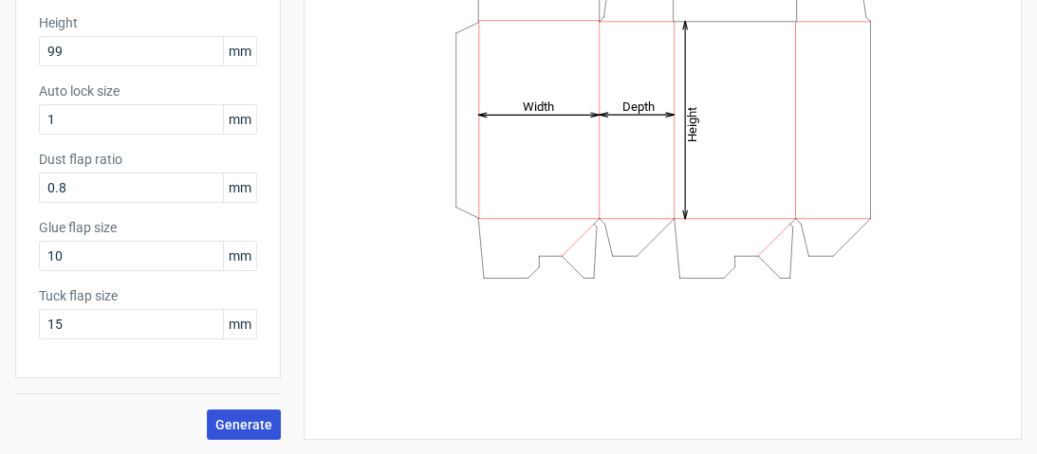
click at [223, 432] on button "Generate" at bounding box center [244, 425] width 74 height 30
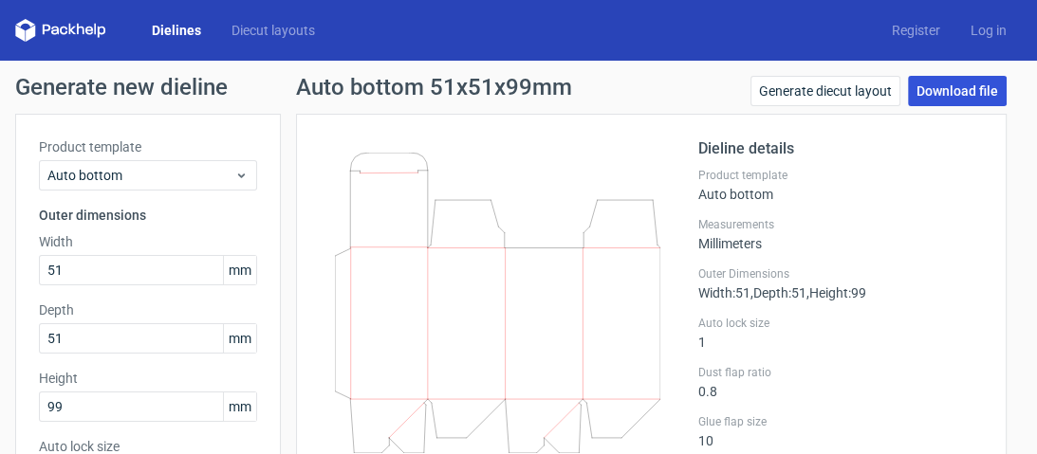
click at [925, 84] on link "Download file" at bounding box center [957, 91] width 99 height 30
click at [90, 28] on icon at bounding box center [60, 30] width 91 height 23
click at [81, 32] on icon at bounding box center [60, 30] width 91 height 23
click at [14, 30] on div "Dielines Diecut layouts Register Log in" at bounding box center [518, 30] width 1037 height 61
click at [18, 30] on polygon at bounding box center [19, 33] width 9 height 16
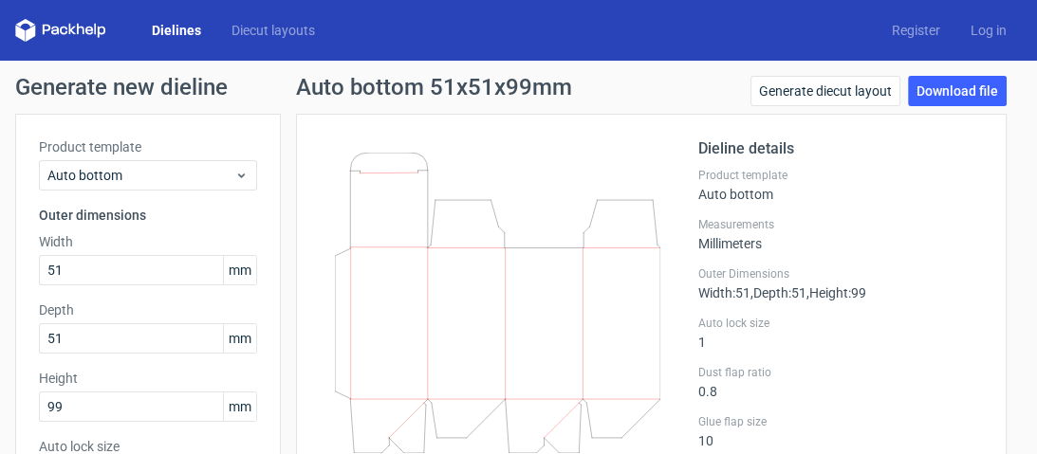
click at [147, 28] on link "Dielines" at bounding box center [177, 30] width 80 height 19
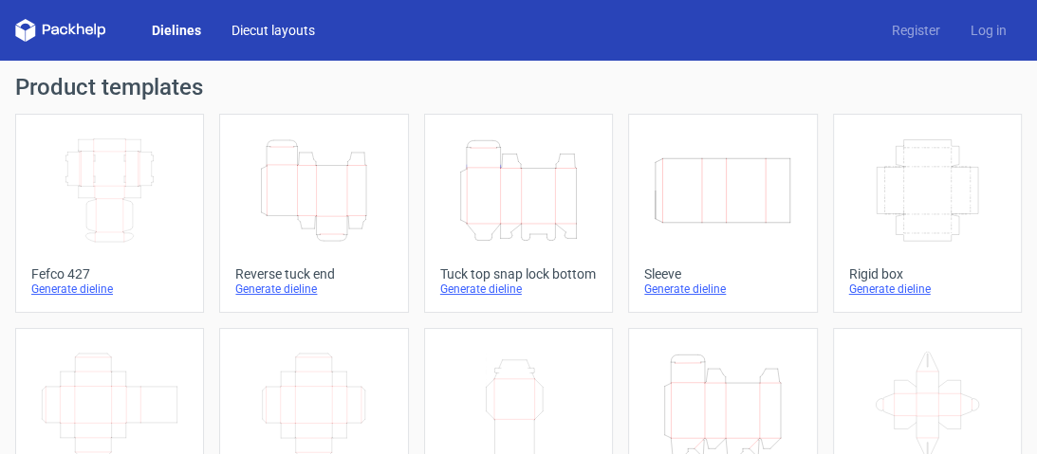
click at [236, 22] on link "Diecut layouts" at bounding box center [273, 30] width 114 height 19
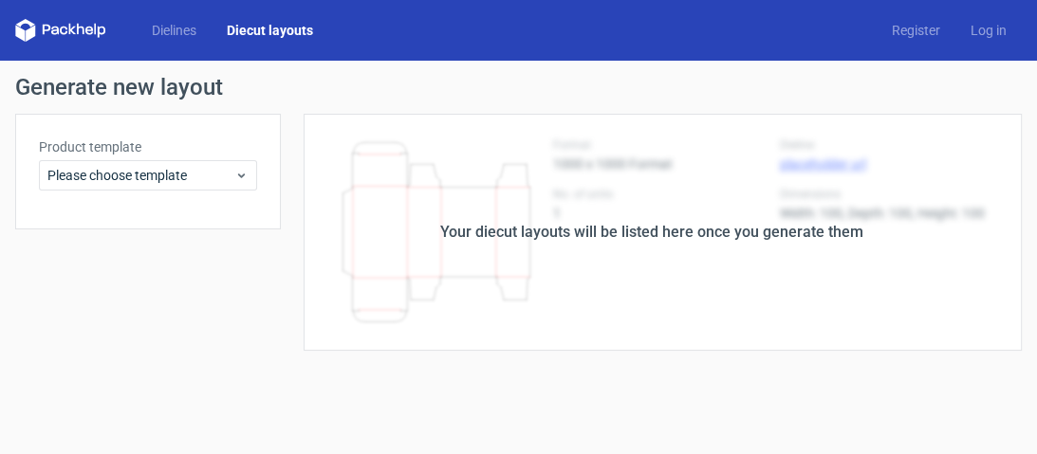
click at [497, 205] on div "Your diecut layouts will be listed here once you generate them" at bounding box center [651, 232] width 741 height 237
click at [479, 227] on div "Your diecut layouts will be listed here once you generate them" at bounding box center [651, 232] width 423 height 23
click at [72, 28] on polygon at bounding box center [72, 29] width 8 height 11
drag, startPoint x: 68, startPoint y: 28, endPoint x: 420, endPoint y: 95, distance: 358.2
click at [420, 95] on h1 "Generate new layout" at bounding box center [518, 87] width 1007 height 23
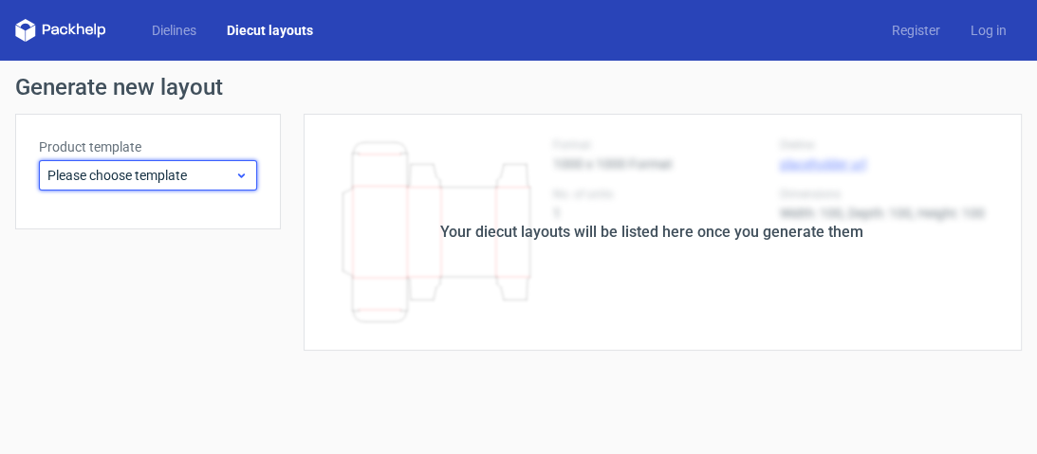
click at [252, 178] on div "Please choose template" at bounding box center [148, 175] width 218 height 30
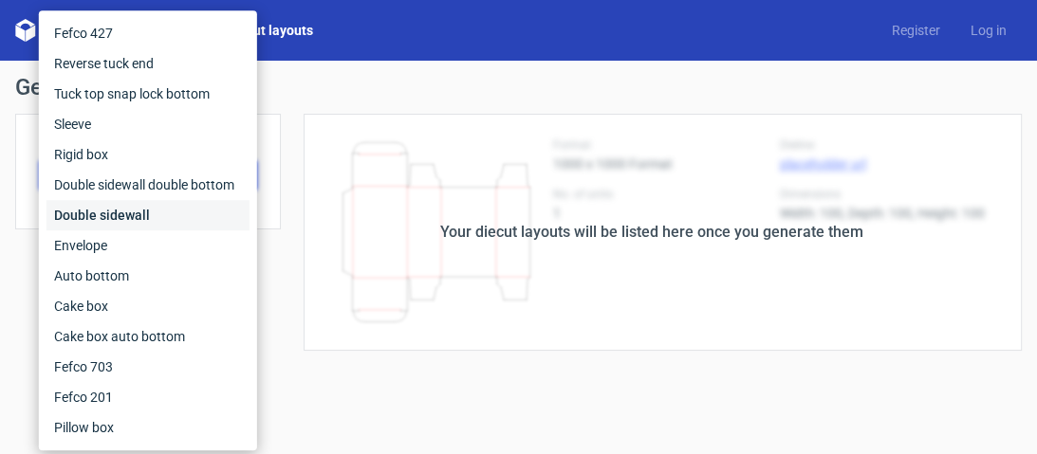
click at [164, 207] on div "Double sidewall" at bounding box center [147, 215] width 203 height 30
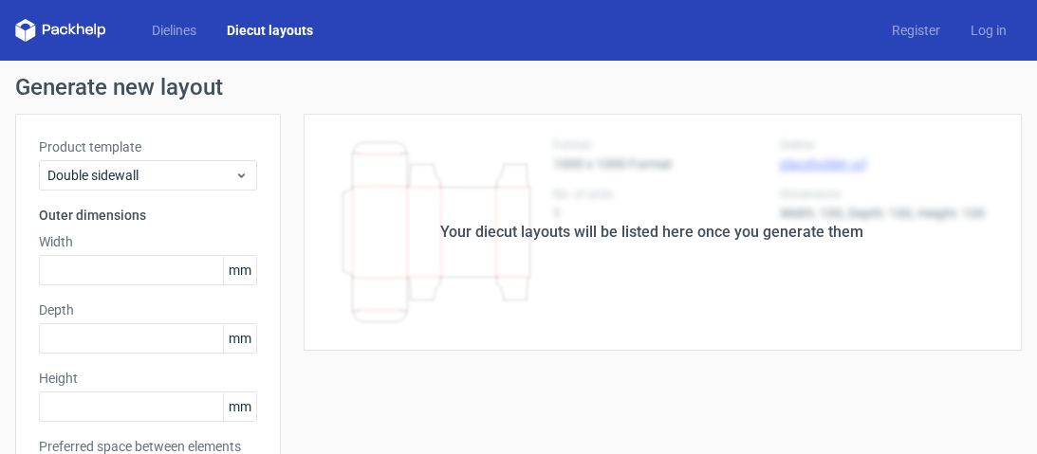
drag, startPoint x: 316, startPoint y: 200, endPoint x: 474, endPoint y: 188, distance: 158.9
click at [321, 199] on div "Your diecut layouts will be listed here once you generate them" at bounding box center [651, 232] width 741 height 237
drag, startPoint x: 584, startPoint y: 205, endPoint x: 472, endPoint y: 205, distance: 112.9
click at [576, 205] on div "Your diecut layouts will be listed here once you generate them" at bounding box center [651, 232] width 741 height 237
click at [113, 266] on input "text" at bounding box center [148, 270] width 218 height 30
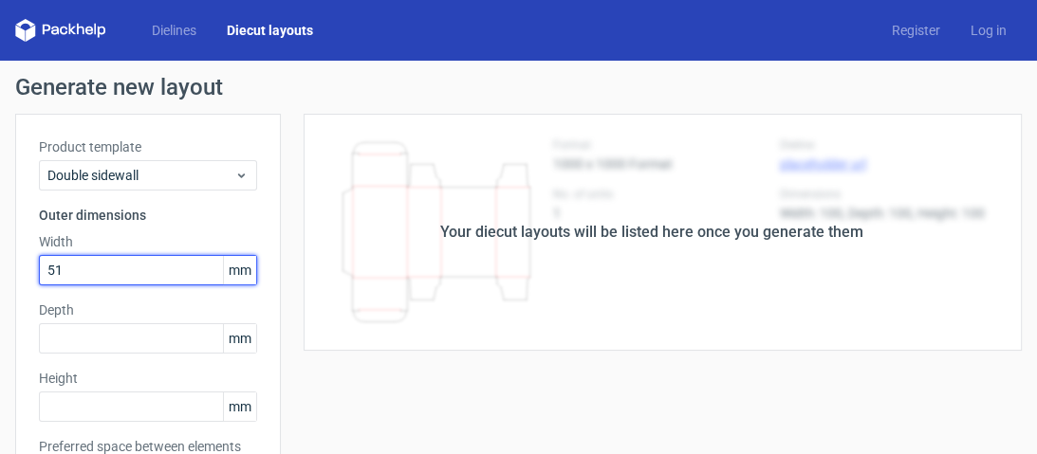
type input "51"
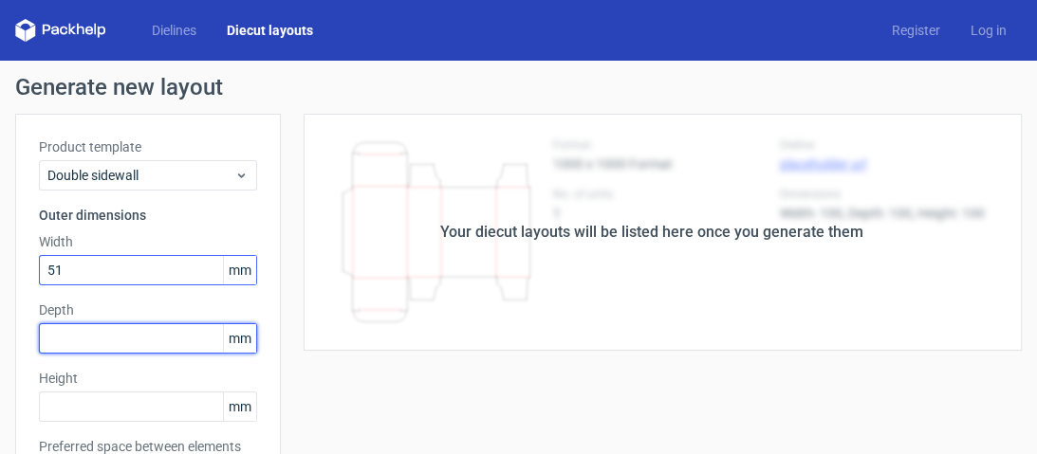
type input "4"
type input "51"
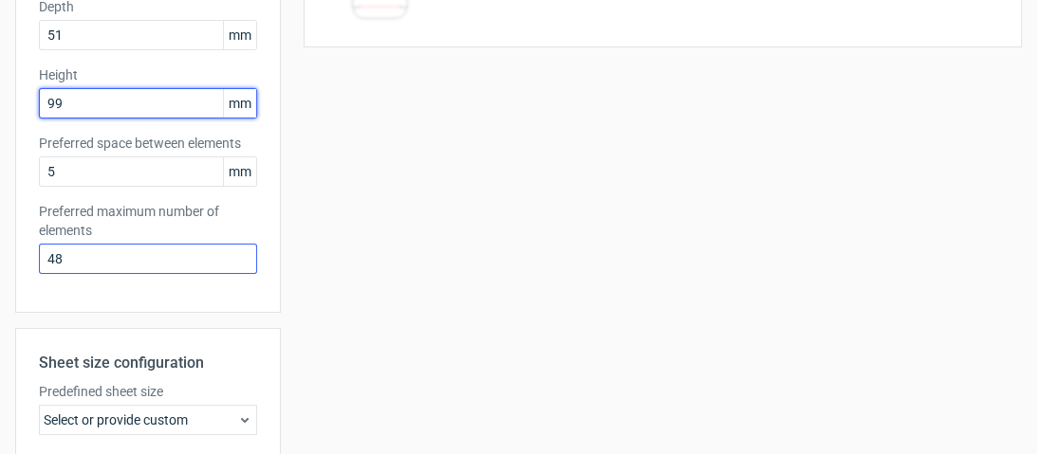
scroll to position [565, 0]
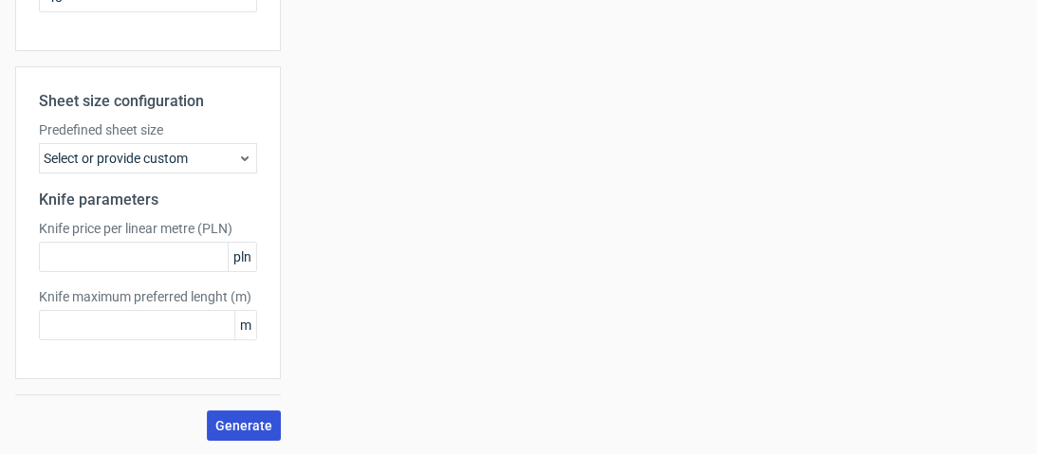
type input "99"
click at [250, 421] on span "Generate" at bounding box center [243, 425] width 57 height 13
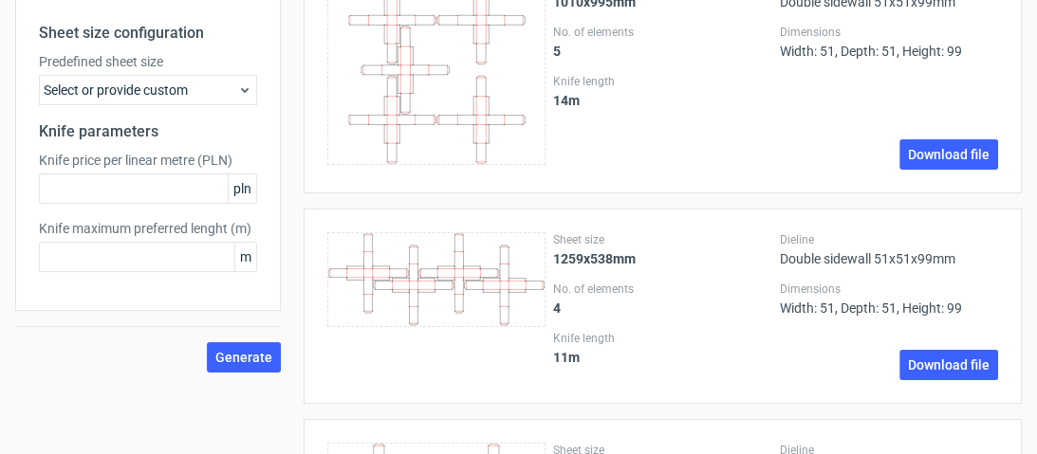
scroll to position [607, 0]
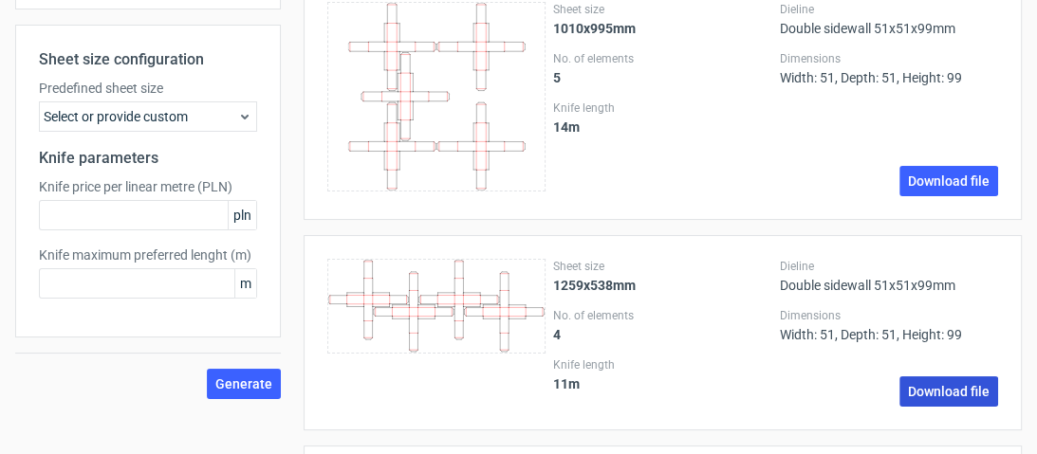
click at [953, 377] on link "Download file" at bounding box center [948, 392] width 99 height 30
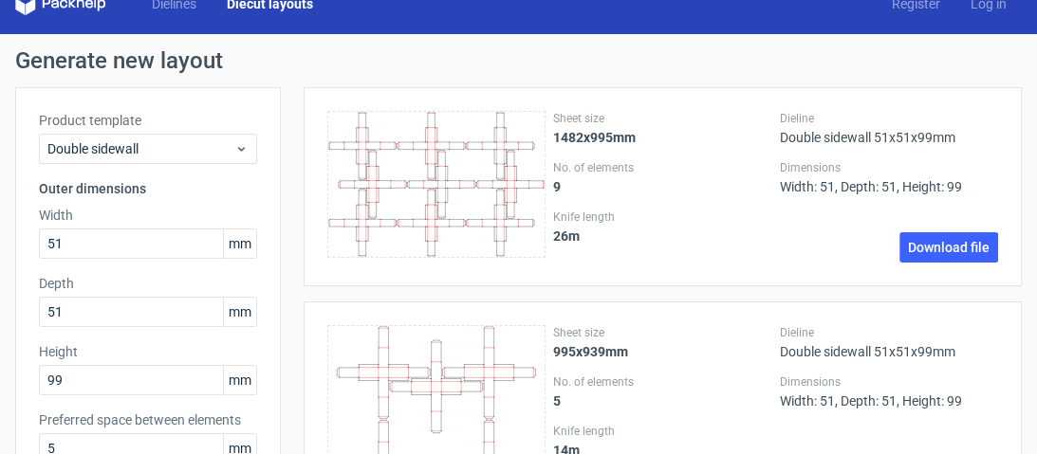
scroll to position [0, 0]
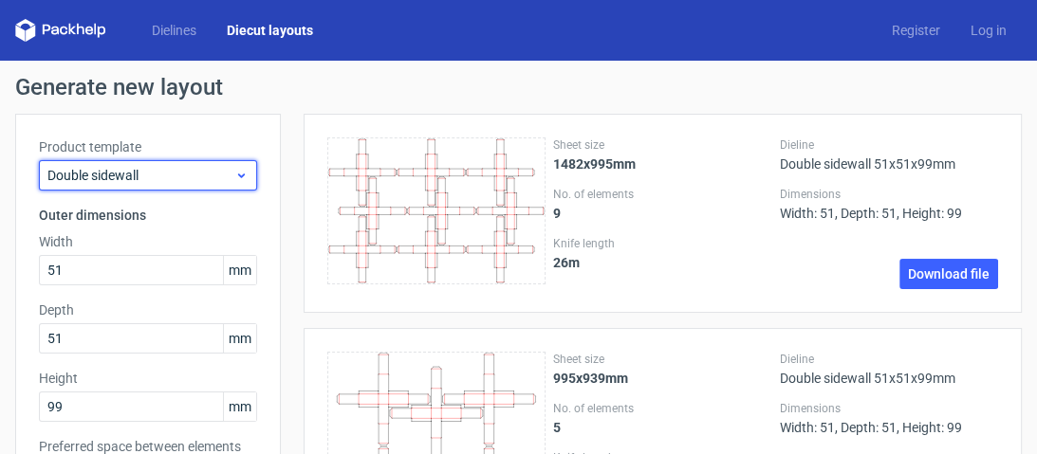
click at [163, 171] on span "Double sidewall" at bounding box center [140, 175] width 187 height 19
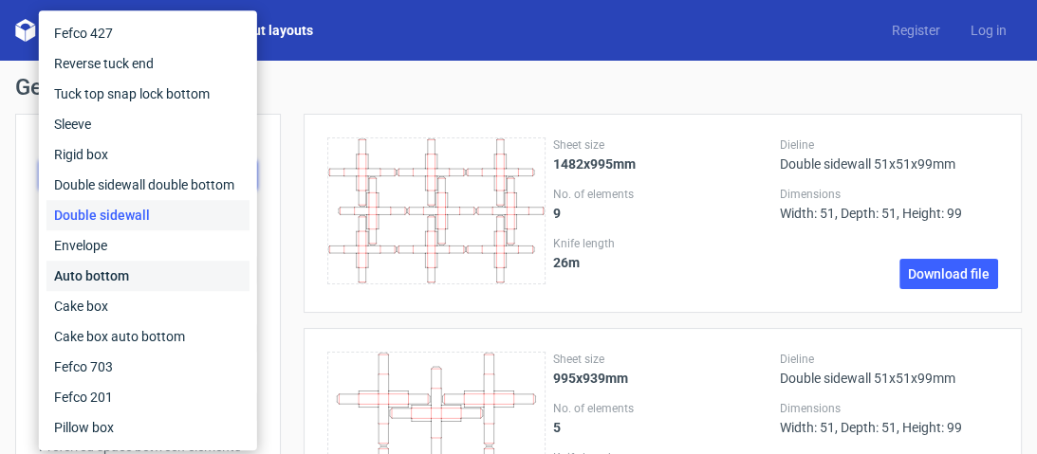
click at [121, 266] on div "Auto bottom" at bounding box center [147, 276] width 203 height 30
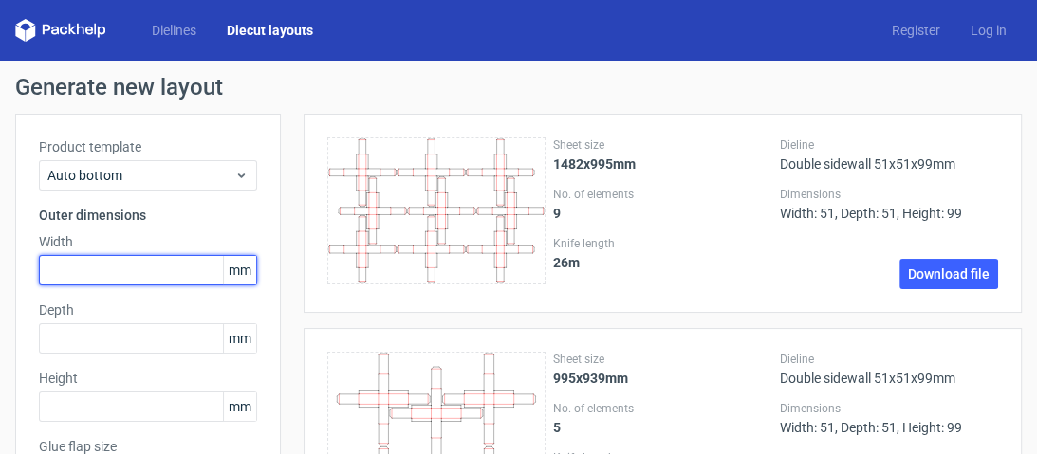
click at [163, 266] on input "text" at bounding box center [148, 270] width 218 height 30
type input "51"
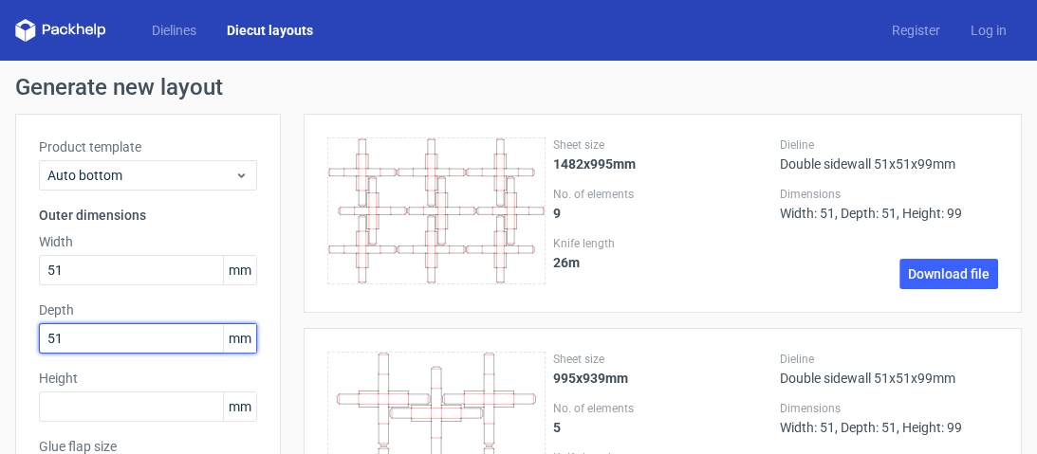
type input "51"
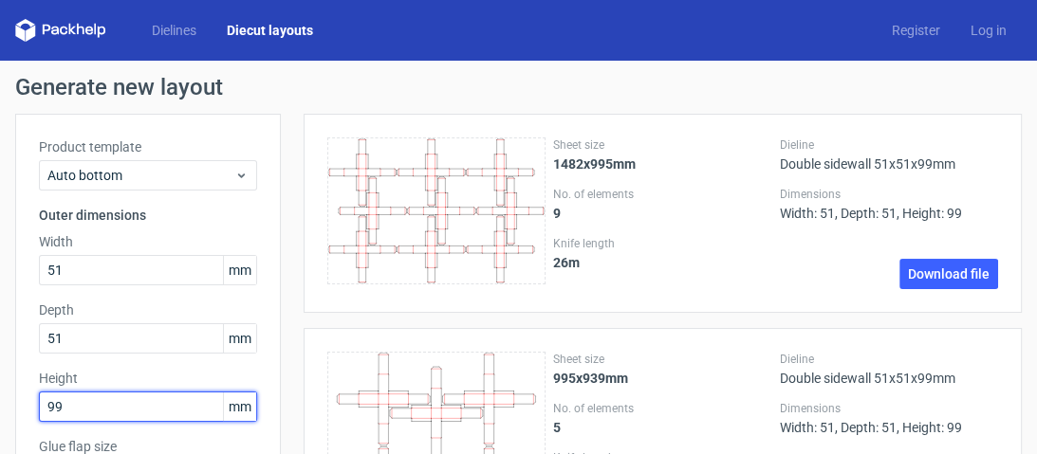
type input "99"
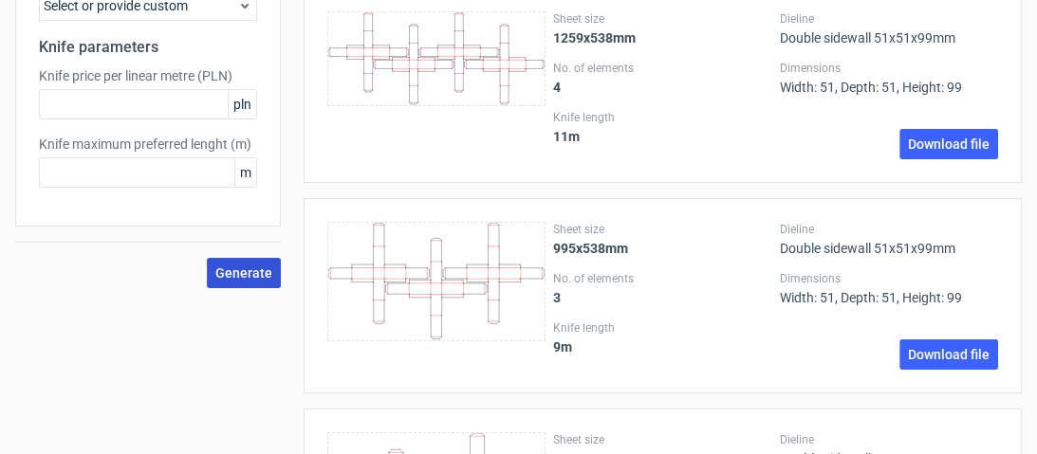
click at [259, 286] on button "Generate" at bounding box center [244, 273] width 74 height 30
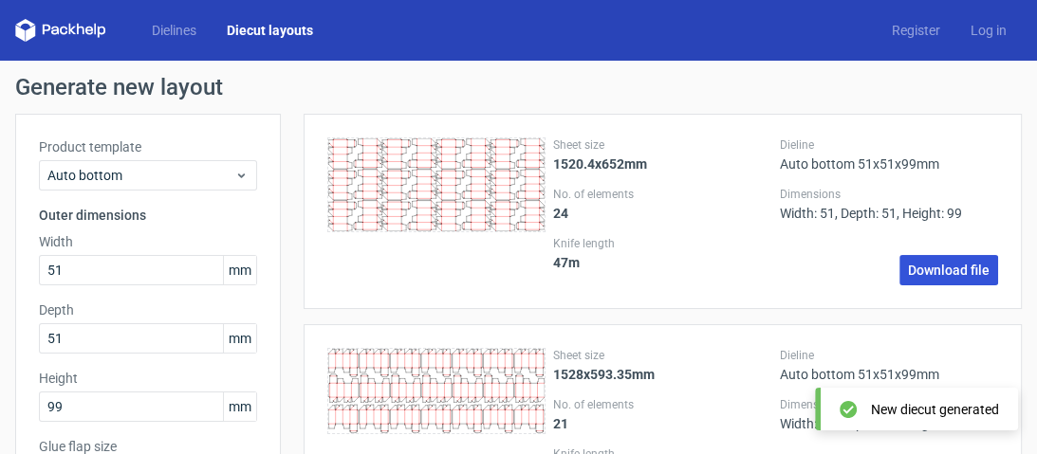
click at [903, 267] on link "Download file" at bounding box center [948, 270] width 99 height 30
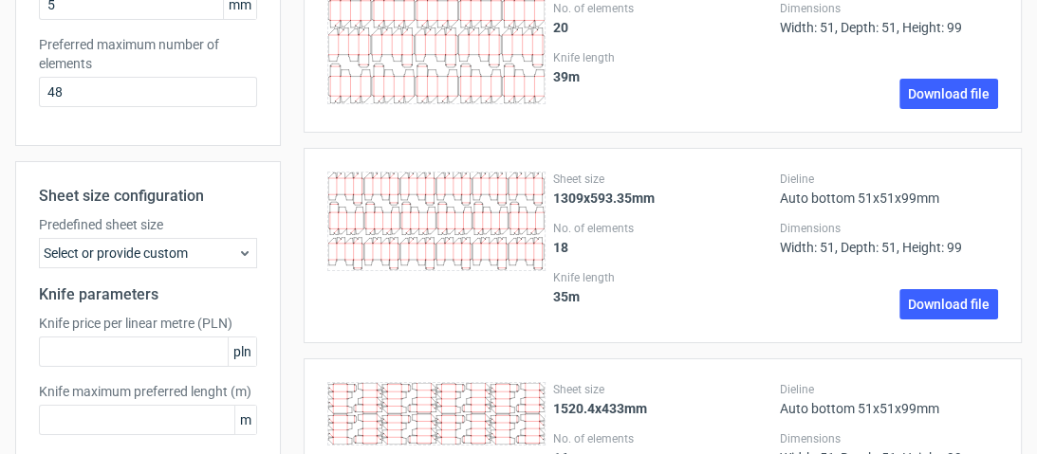
scroll to position [683, 0]
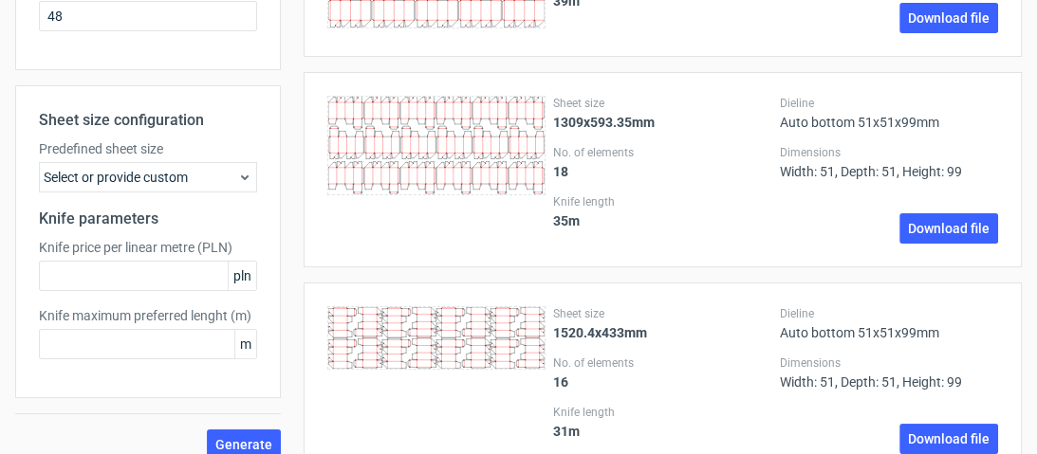
click at [203, 175] on div "Select or provide custom" at bounding box center [148, 177] width 218 height 30
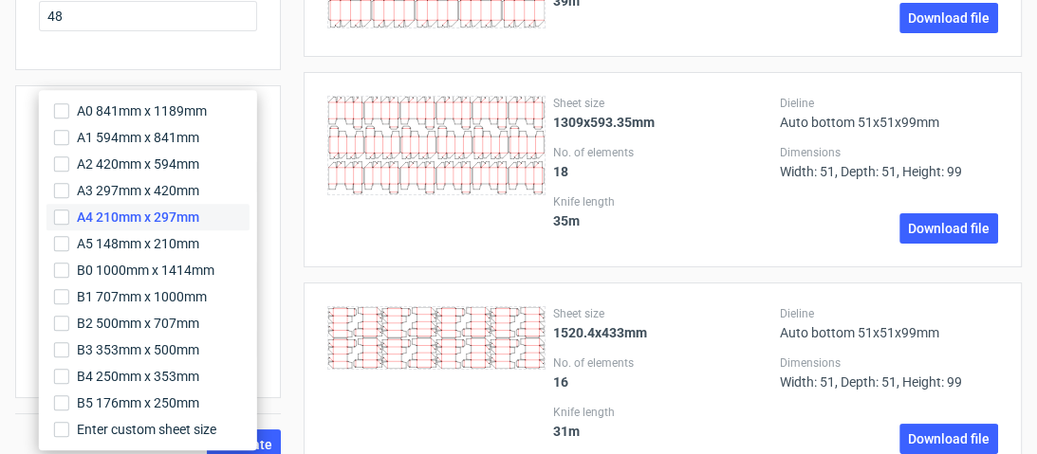
click at [146, 207] on label "A4 210mm x 297mm" at bounding box center [147, 217] width 203 height 27
click at [69, 210] on input "A4 210mm x 297mm" at bounding box center [61, 217] width 15 height 15
click at [300, 286] on div "Sheet size 1520.4x433mm No. of elements 16 Knife length 31 m Dieline Auto botto…" at bounding box center [651, 380] width 741 height 195
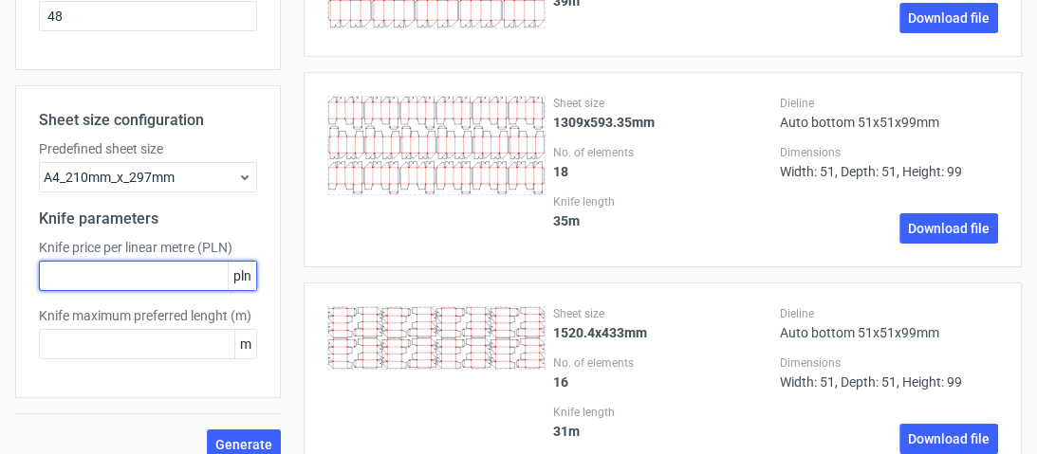
click at [190, 273] on input "text" at bounding box center [148, 276] width 218 height 30
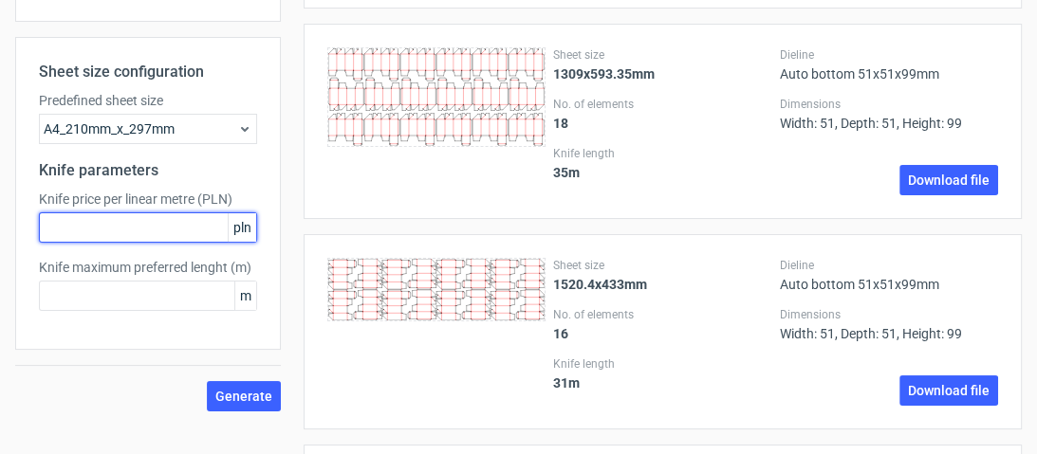
scroll to position [759, 0]
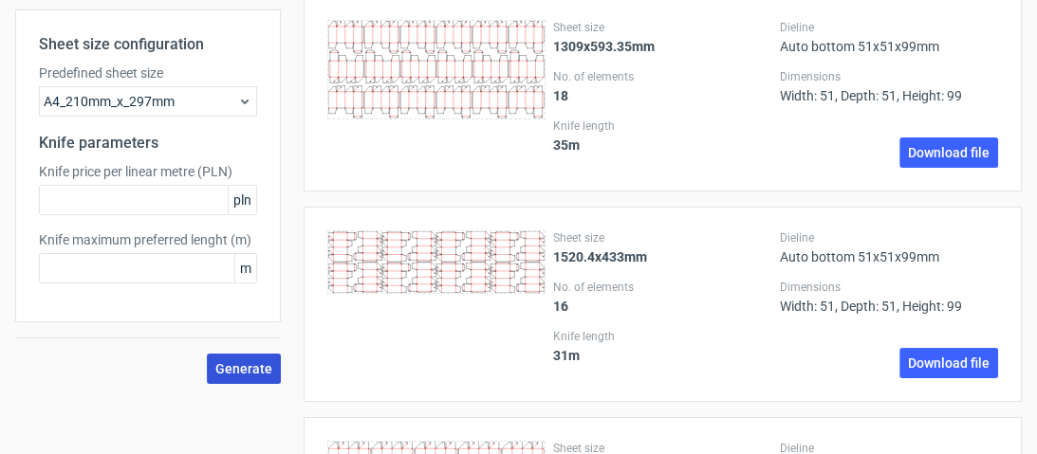
click at [228, 371] on span "Generate" at bounding box center [243, 368] width 57 height 13
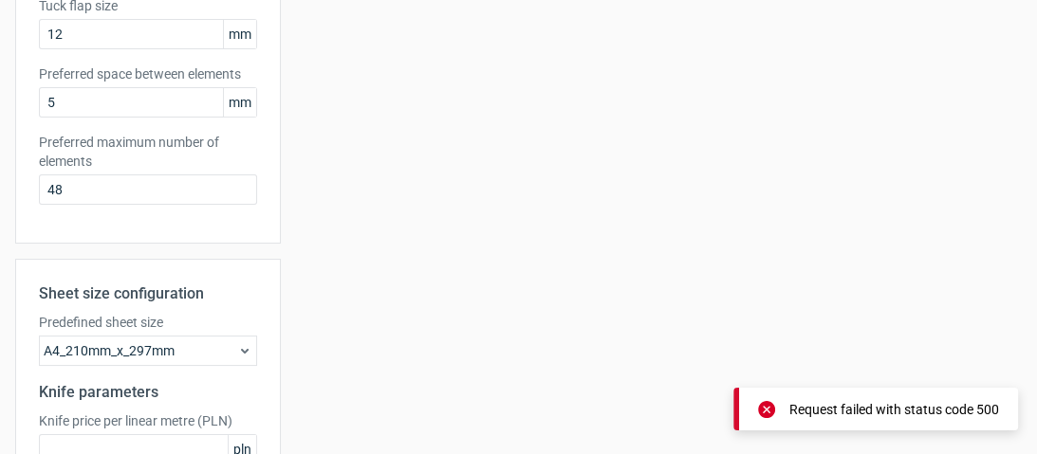
scroll to position [702, 0]
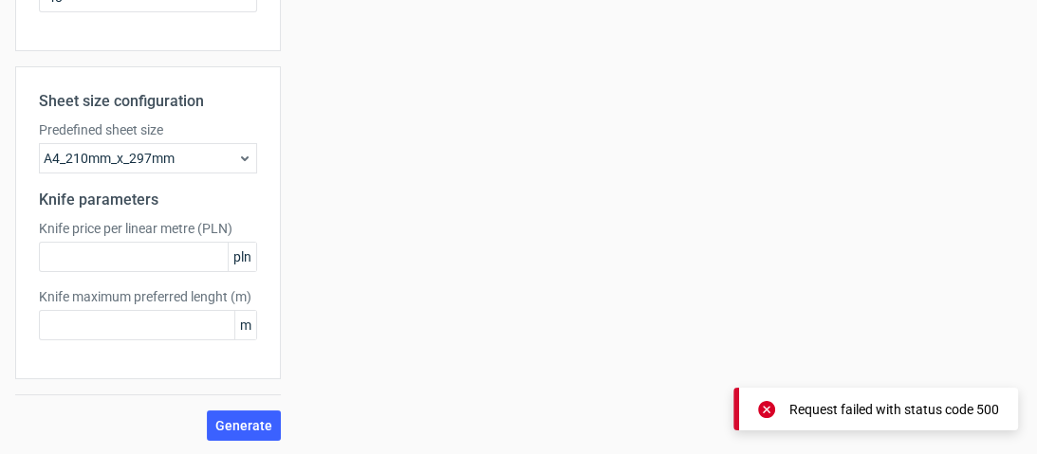
click at [178, 163] on div "A4_210mm_x_297mm" at bounding box center [148, 158] width 218 height 30
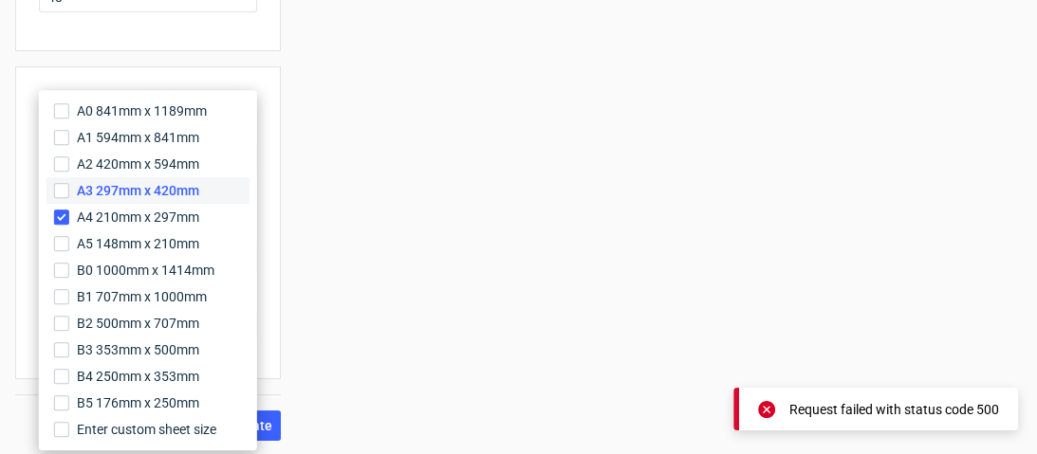
click at [144, 201] on label "A3 297mm x 420mm" at bounding box center [147, 190] width 203 height 27
click at [69, 198] on input "A3 297mm x 420mm" at bounding box center [61, 190] width 15 height 15
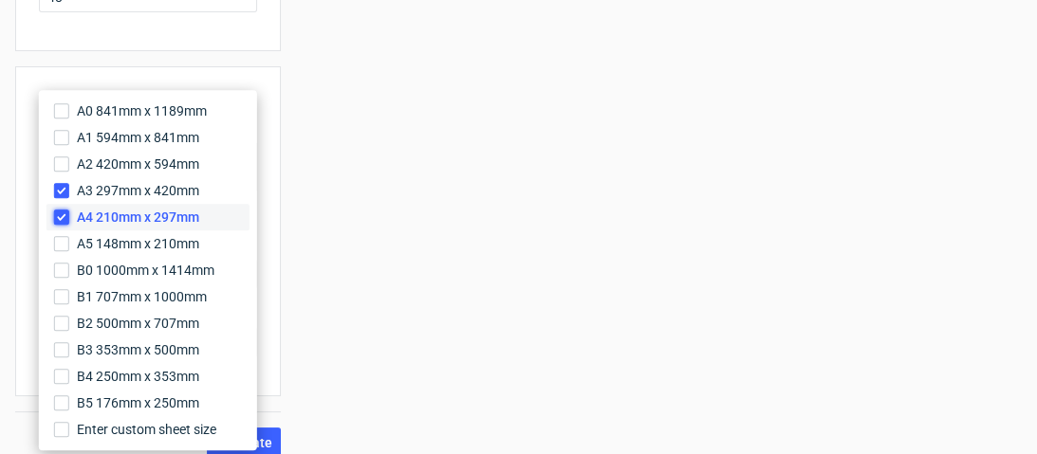
click at [65, 216] on input "A4 210mm x 297mm" at bounding box center [61, 217] width 15 height 15
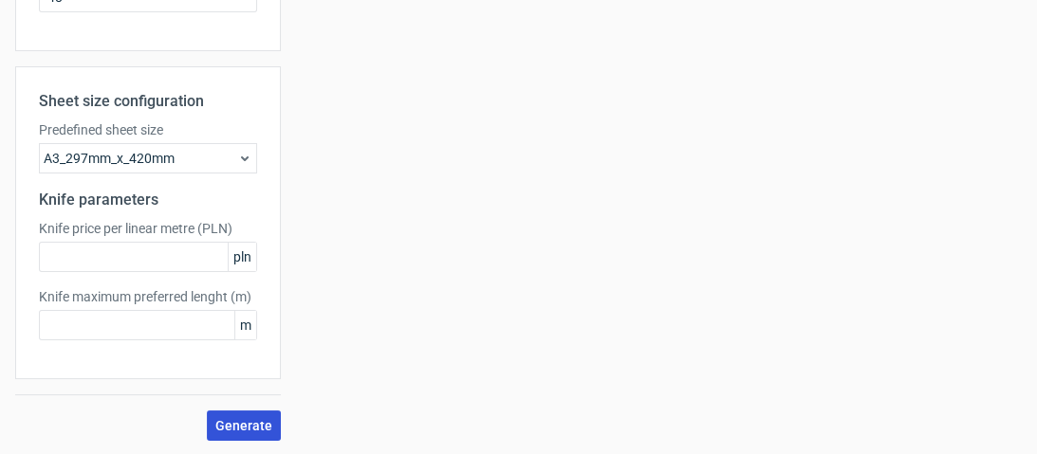
click at [250, 419] on span "Generate" at bounding box center [243, 425] width 57 height 13
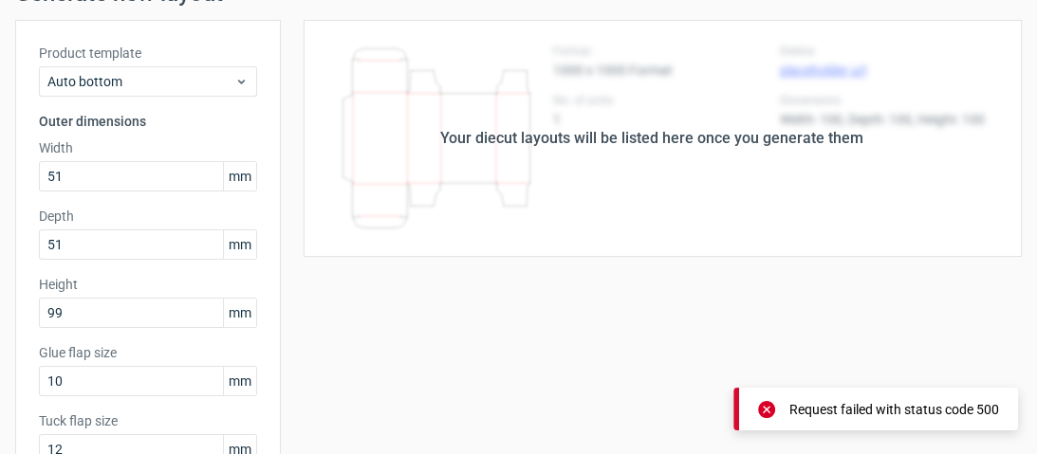
scroll to position [19, 0]
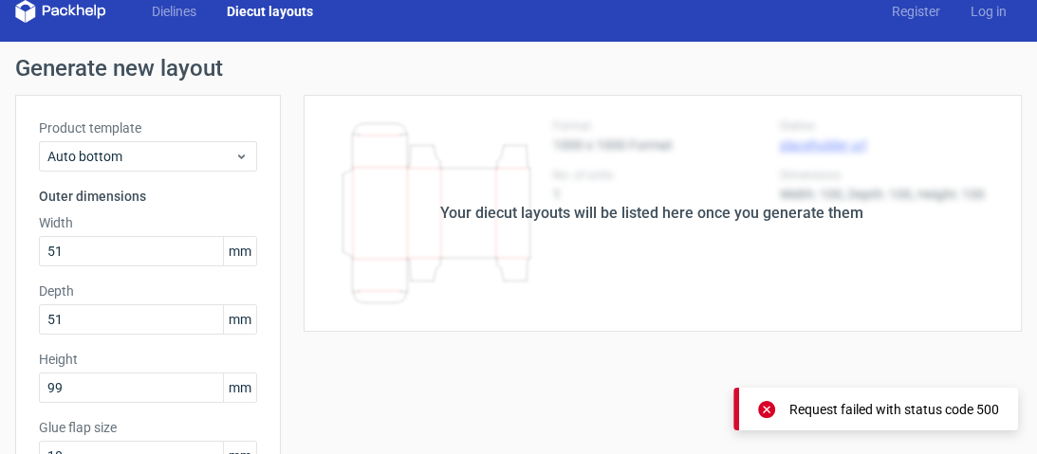
click at [481, 216] on div "Your diecut layouts will be listed here once you generate them" at bounding box center [651, 213] width 423 height 23
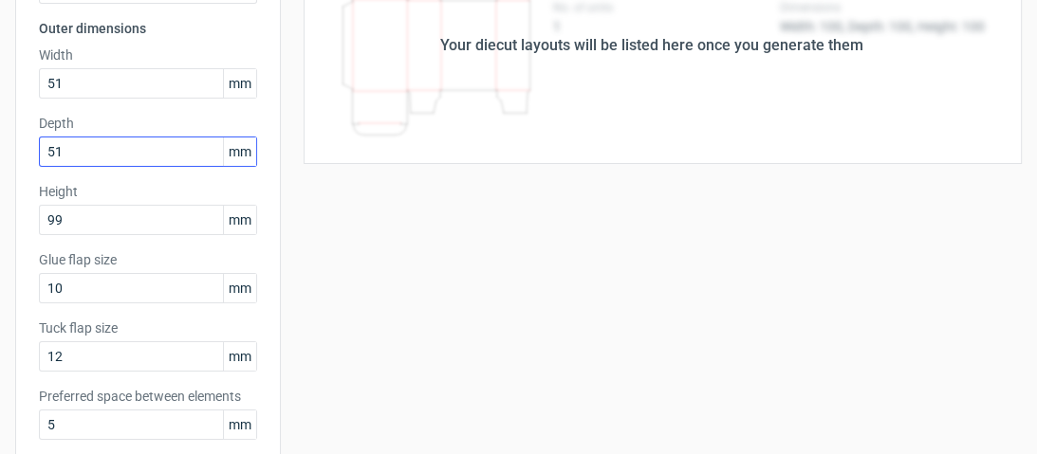
scroll to position [474, 0]
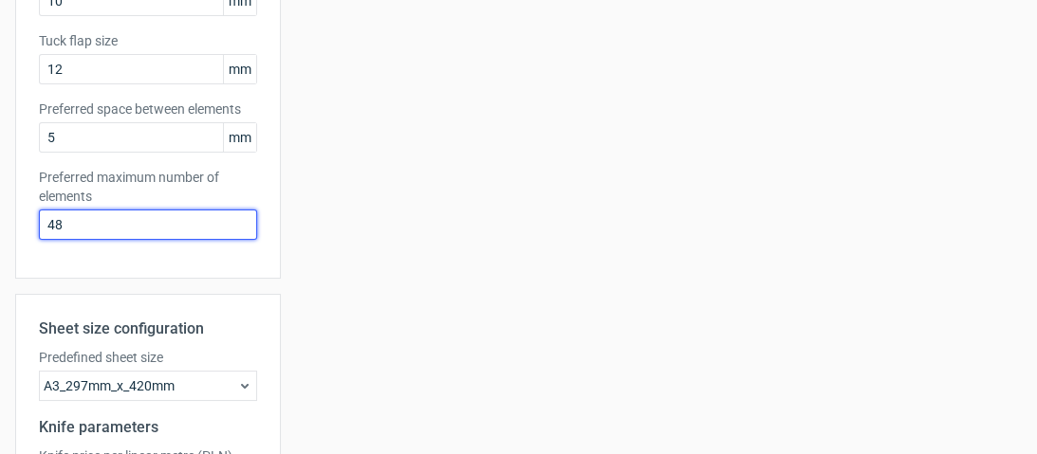
drag, startPoint x: 137, startPoint y: 220, endPoint x: 46, endPoint y: 220, distance: 91.1
click at [46, 220] on input "48" at bounding box center [148, 225] width 218 height 30
type input "1"
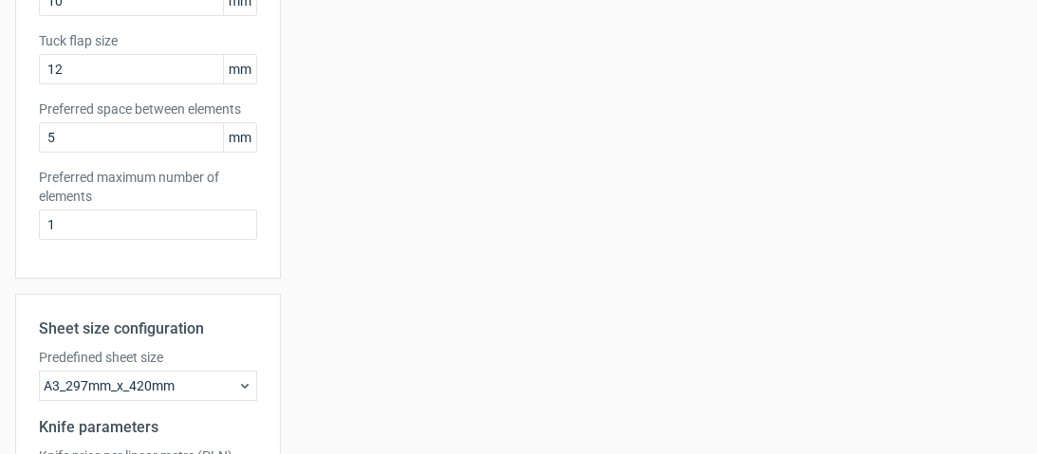
scroll to position [702, 0]
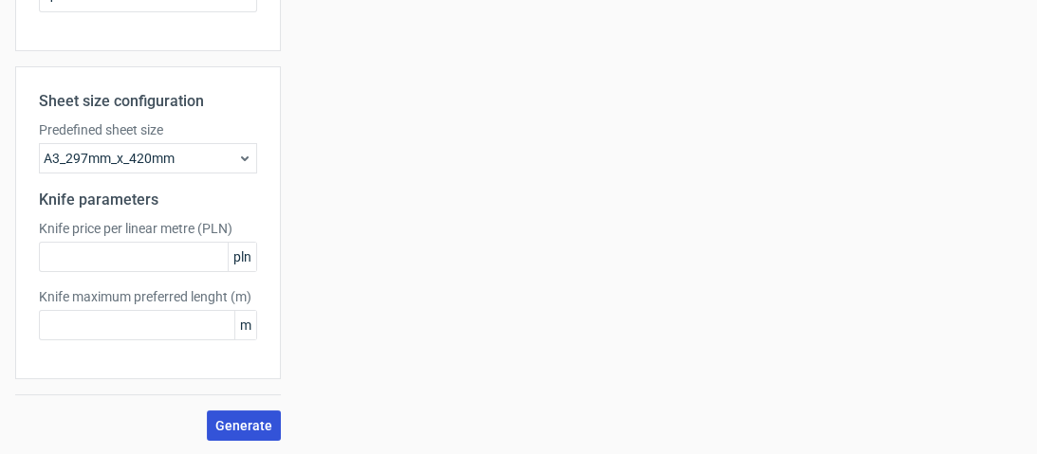
click at [235, 422] on span "Generate" at bounding box center [243, 425] width 57 height 13
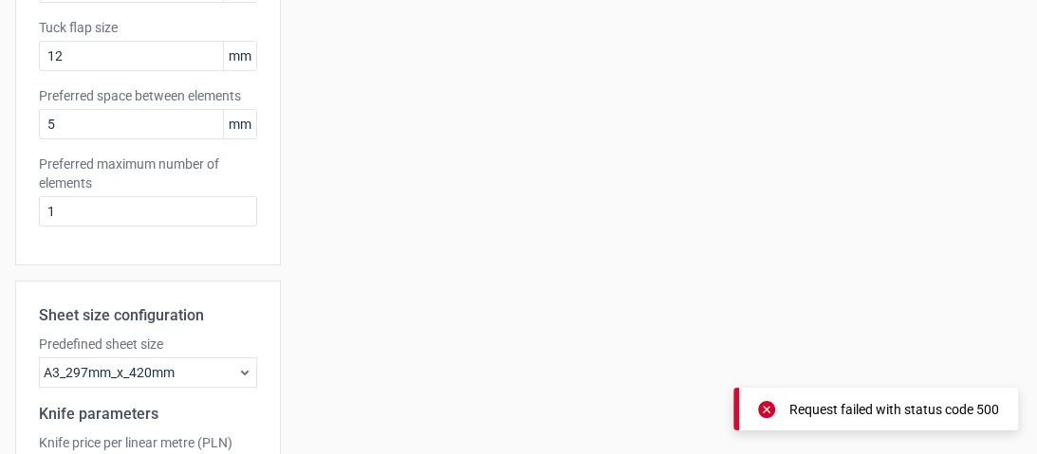
scroll to position [474, 0]
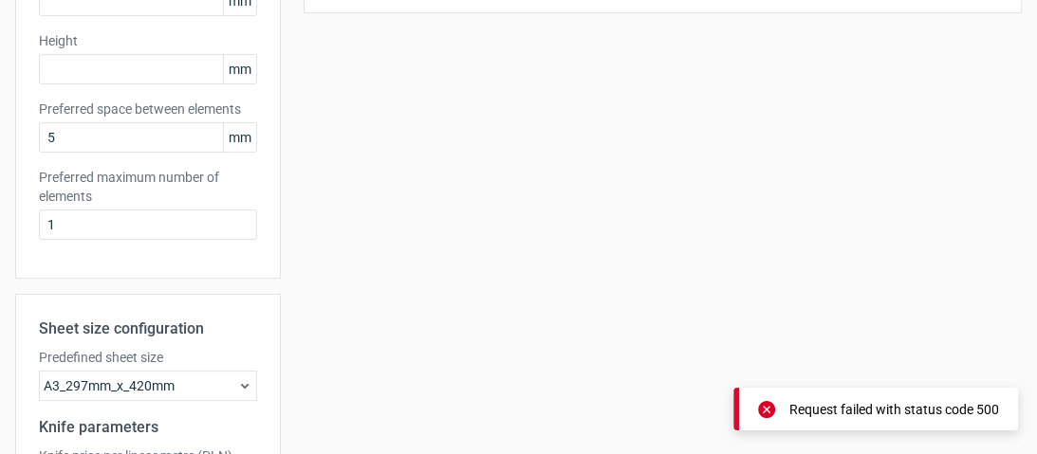
scroll to position [178, 0]
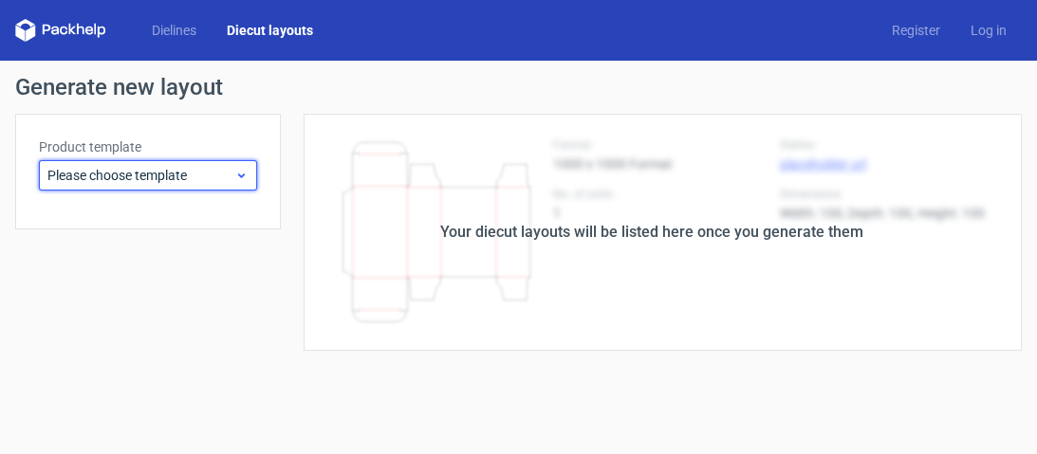
click at [160, 186] on div "Please choose template" at bounding box center [148, 175] width 218 height 30
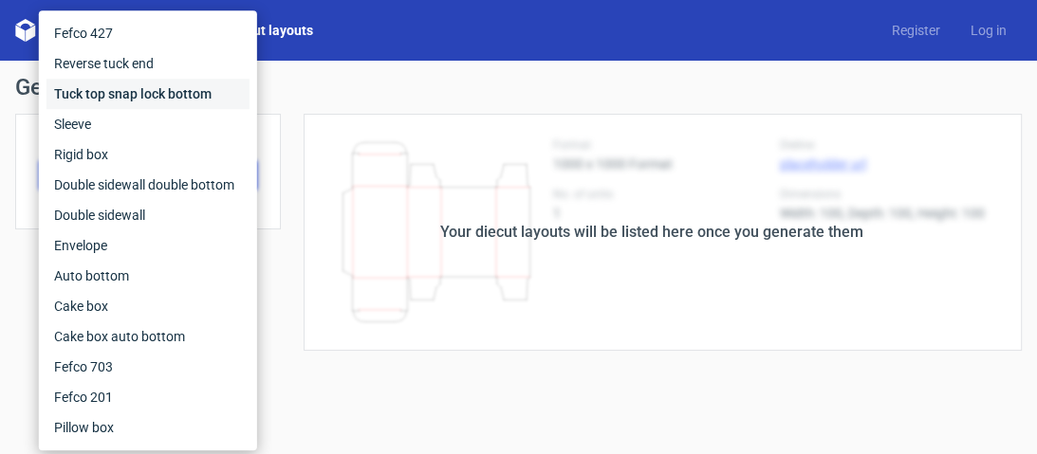
click at [117, 99] on div "Tuck top snap lock bottom" at bounding box center [147, 94] width 203 height 30
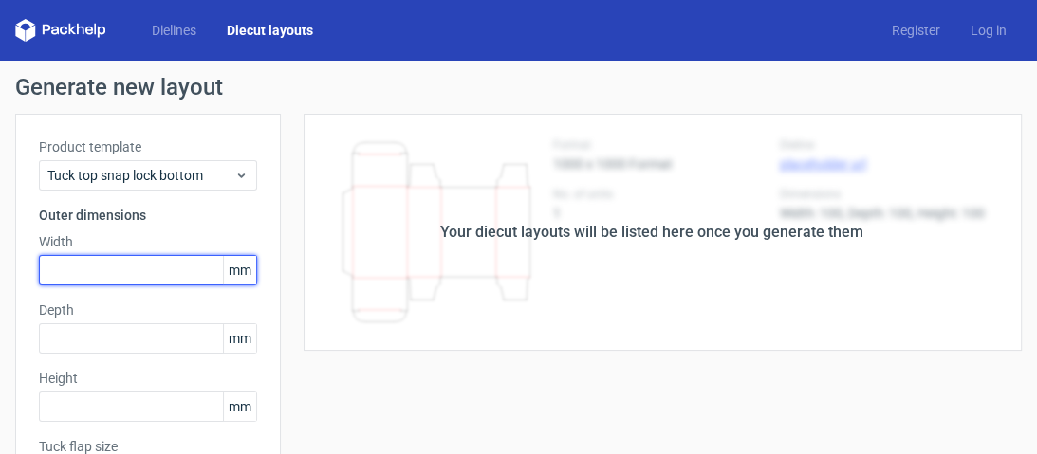
click at [153, 269] on input "text" at bounding box center [148, 270] width 218 height 30
type input "51"
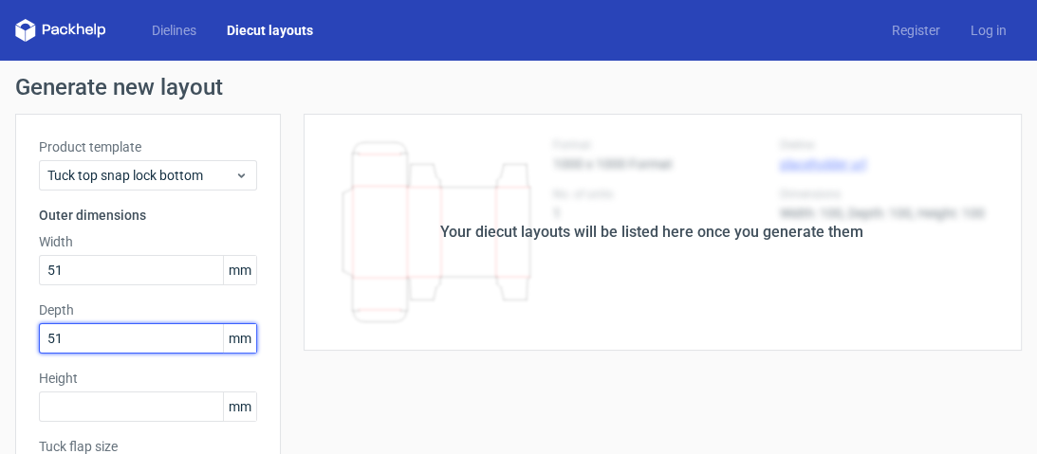
type input "51"
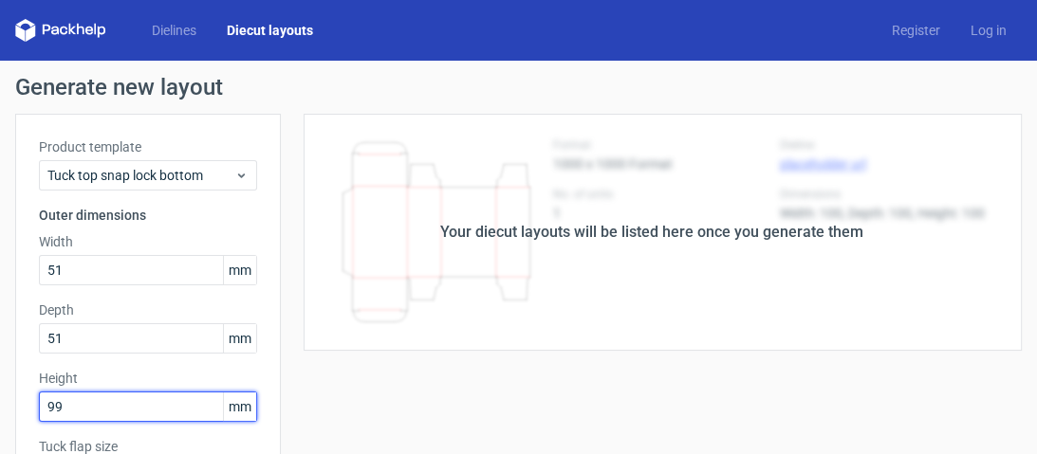
type input "99"
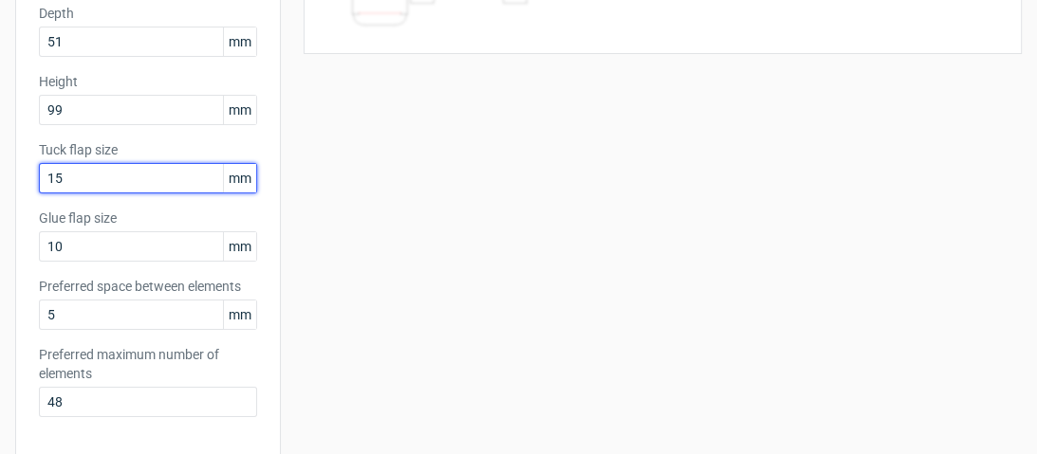
scroll to position [324, 0]
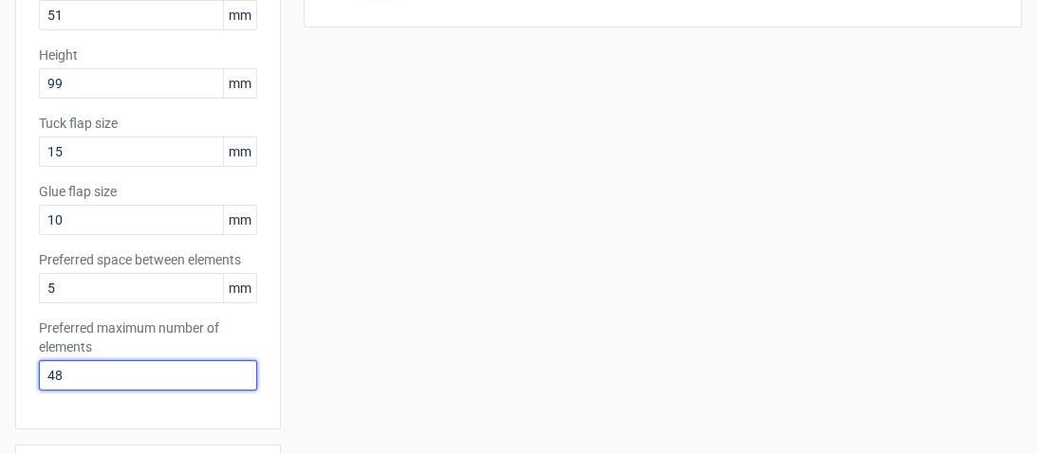
click at [91, 381] on input "48" at bounding box center [148, 376] width 218 height 30
type input "4"
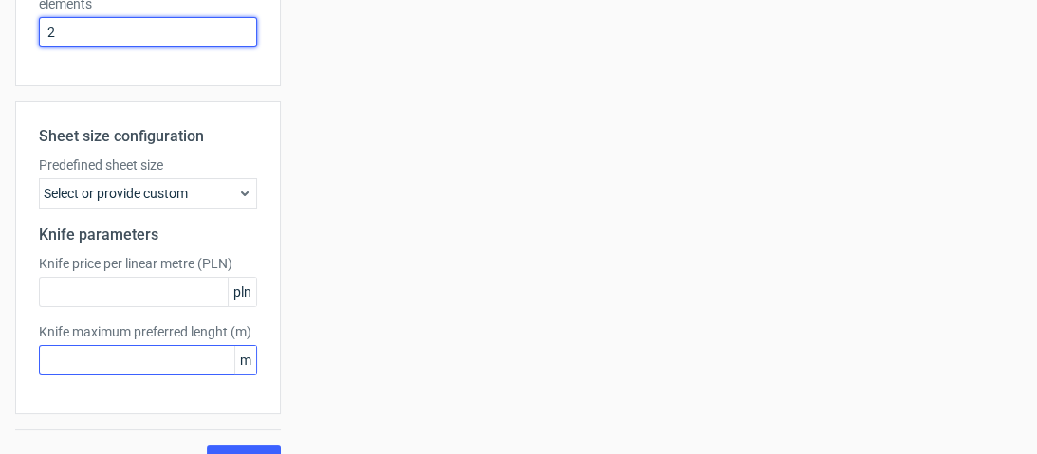
scroll to position [702, 0]
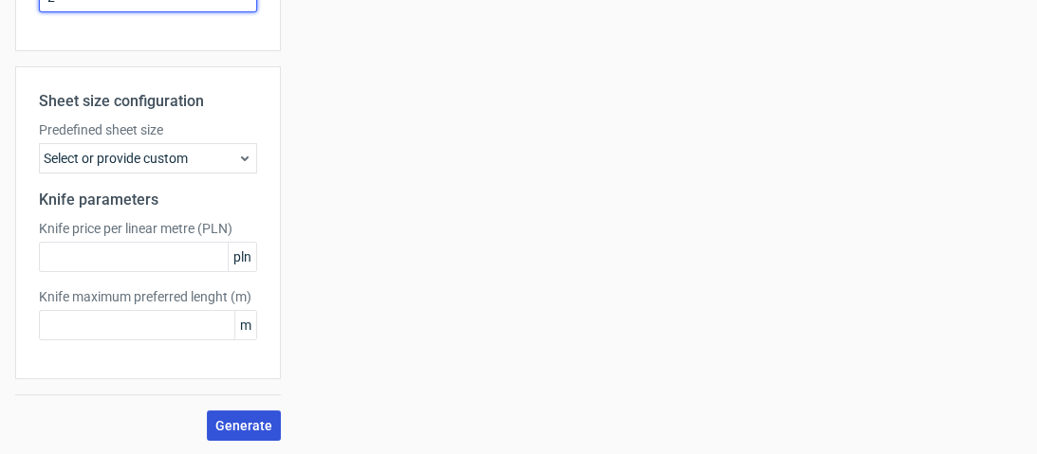
type input "2"
click at [243, 419] on span "Generate" at bounding box center [243, 425] width 57 height 13
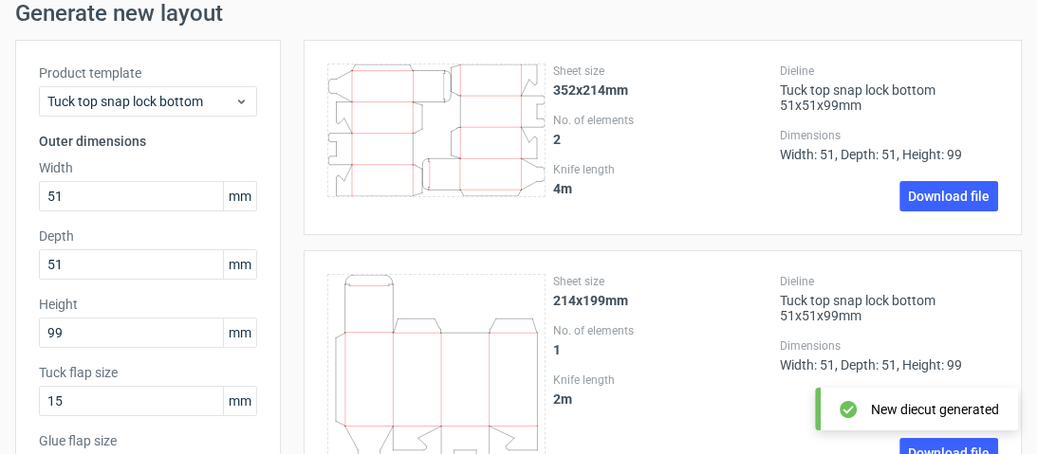
scroll to position [0, 0]
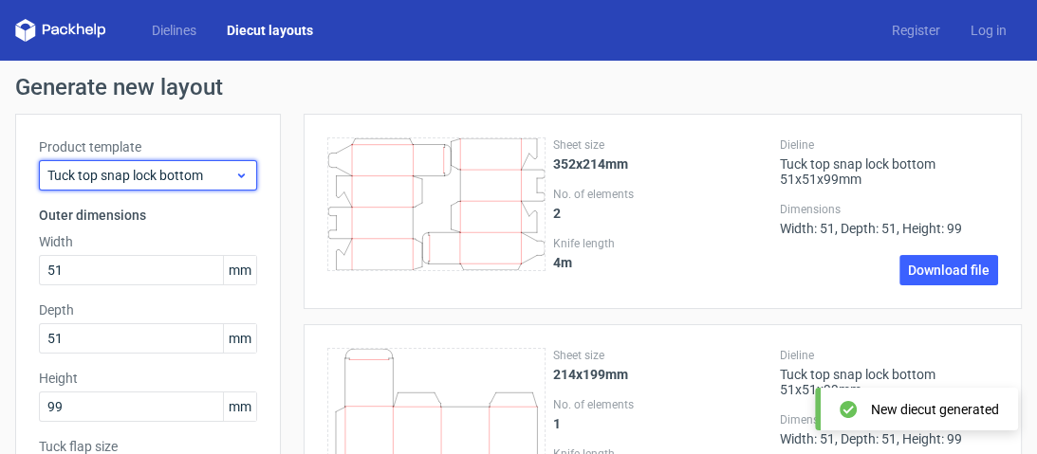
click at [199, 178] on span "Tuck top snap lock bottom" at bounding box center [140, 175] width 187 height 19
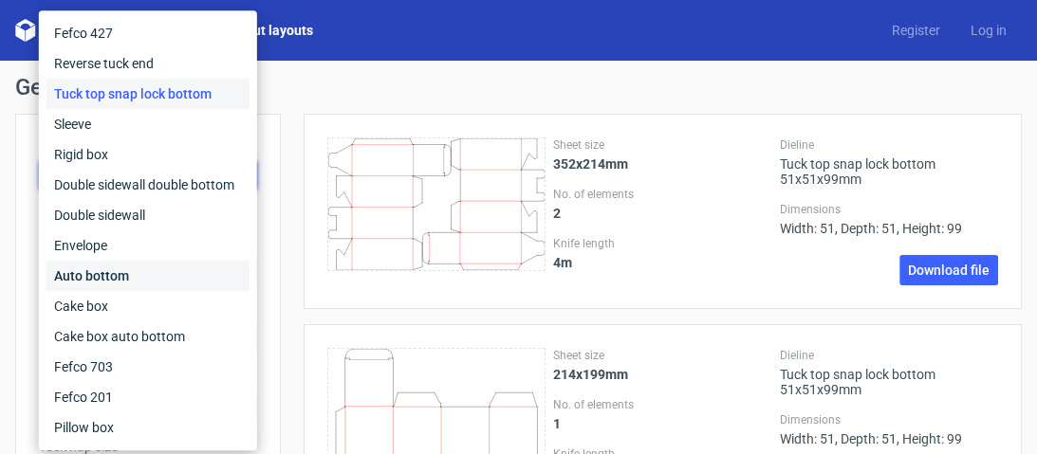
click at [137, 276] on div "Auto bottom" at bounding box center [147, 276] width 203 height 30
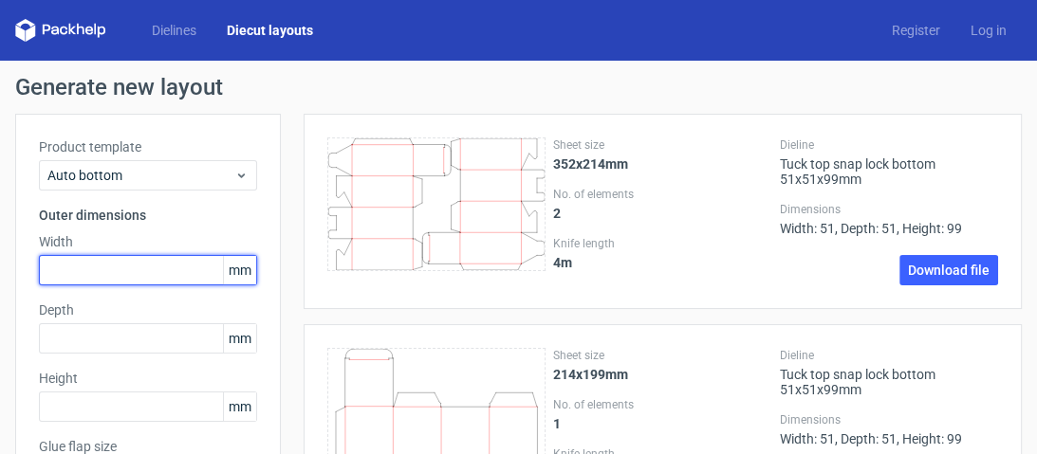
click at [174, 269] on input "text" at bounding box center [148, 270] width 218 height 30
type input "51"
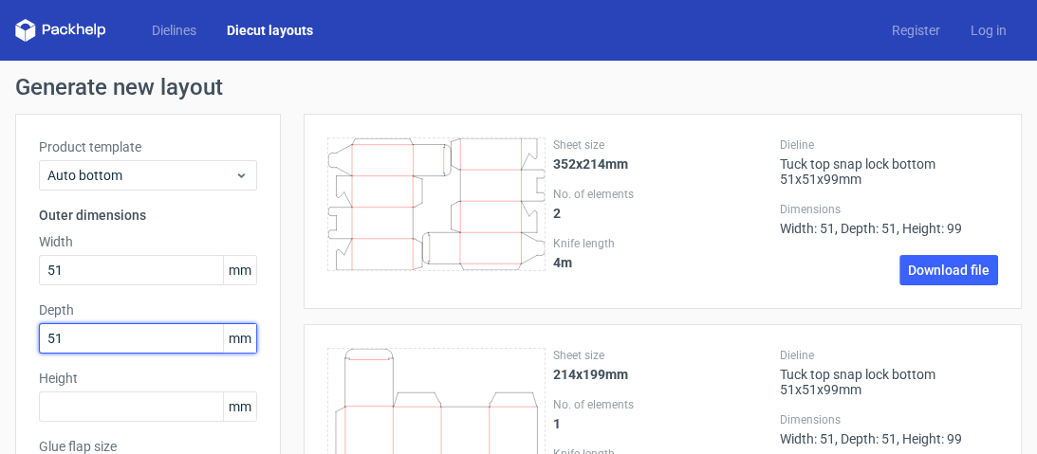
type input "51"
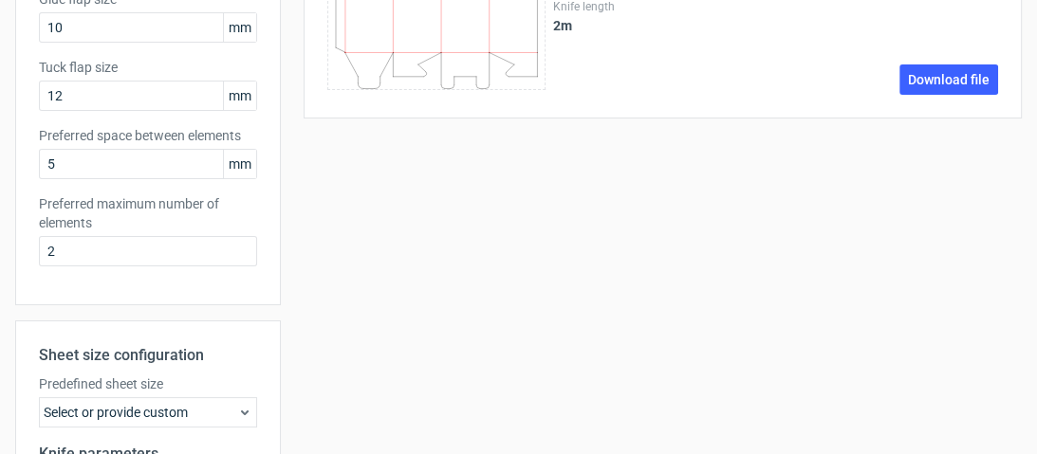
scroll to position [455, 0]
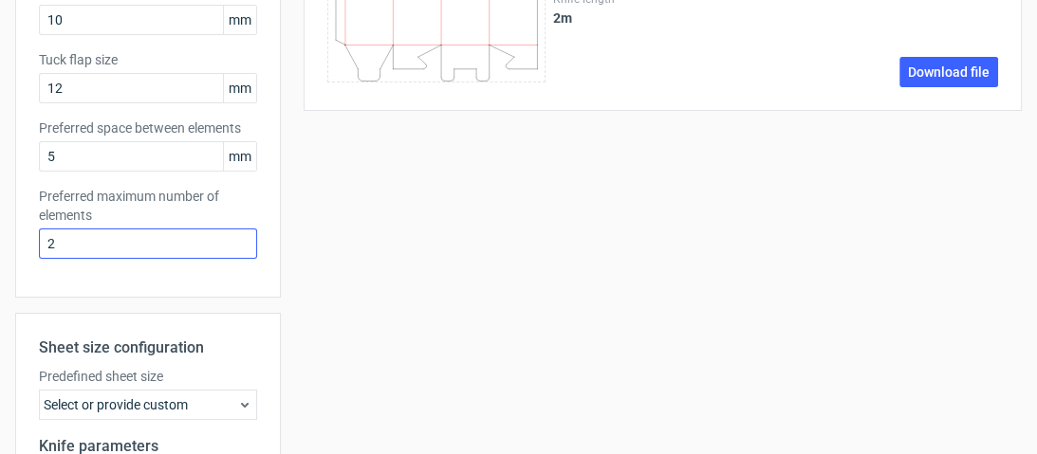
type input "99"
drag, startPoint x: 78, startPoint y: 238, endPoint x: 27, endPoint y: 236, distance: 51.3
type input "1"
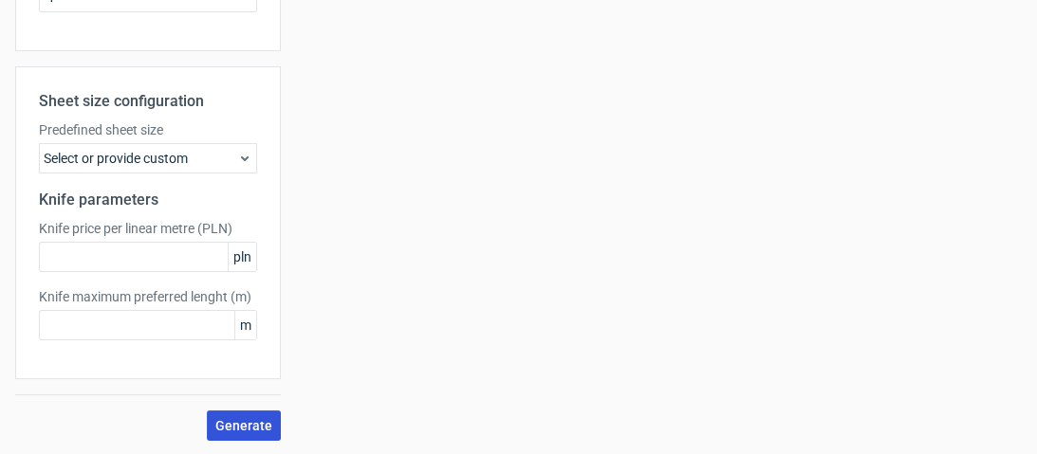
click at [243, 430] on span "Generate" at bounding box center [243, 425] width 57 height 13
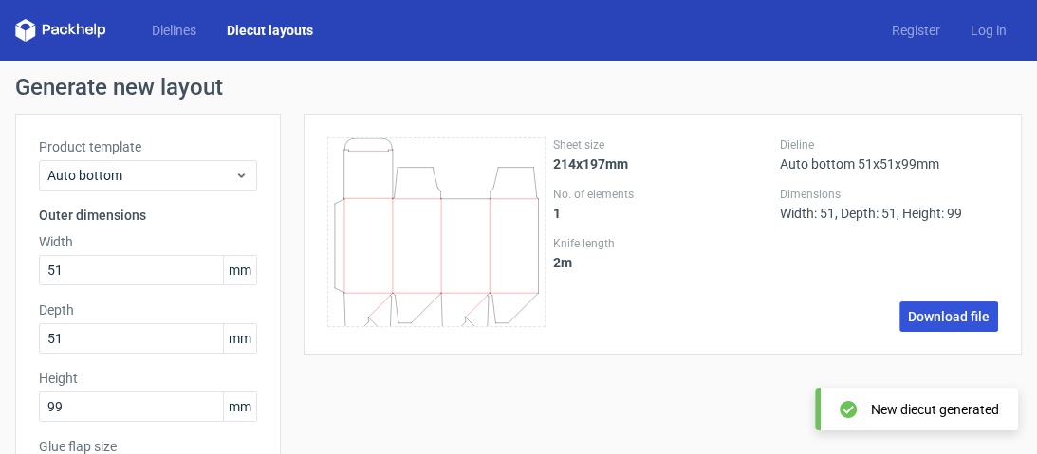
click at [950, 321] on link "Download file" at bounding box center [948, 317] width 99 height 30
